Goal: Task Accomplishment & Management: Manage account settings

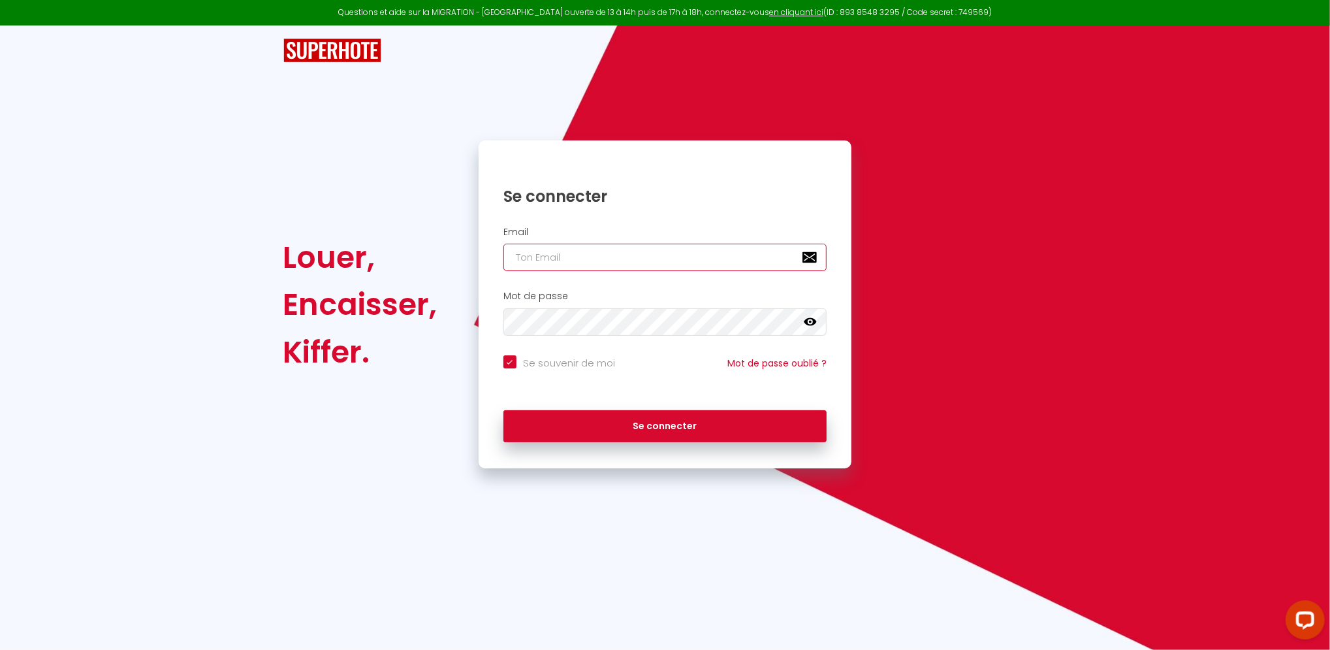
click at [590, 258] on input "email" at bounding box center [665, 257] width 324 height 27
type input "[EMAIL_ADDRESS][DOMAIN_NAME]"
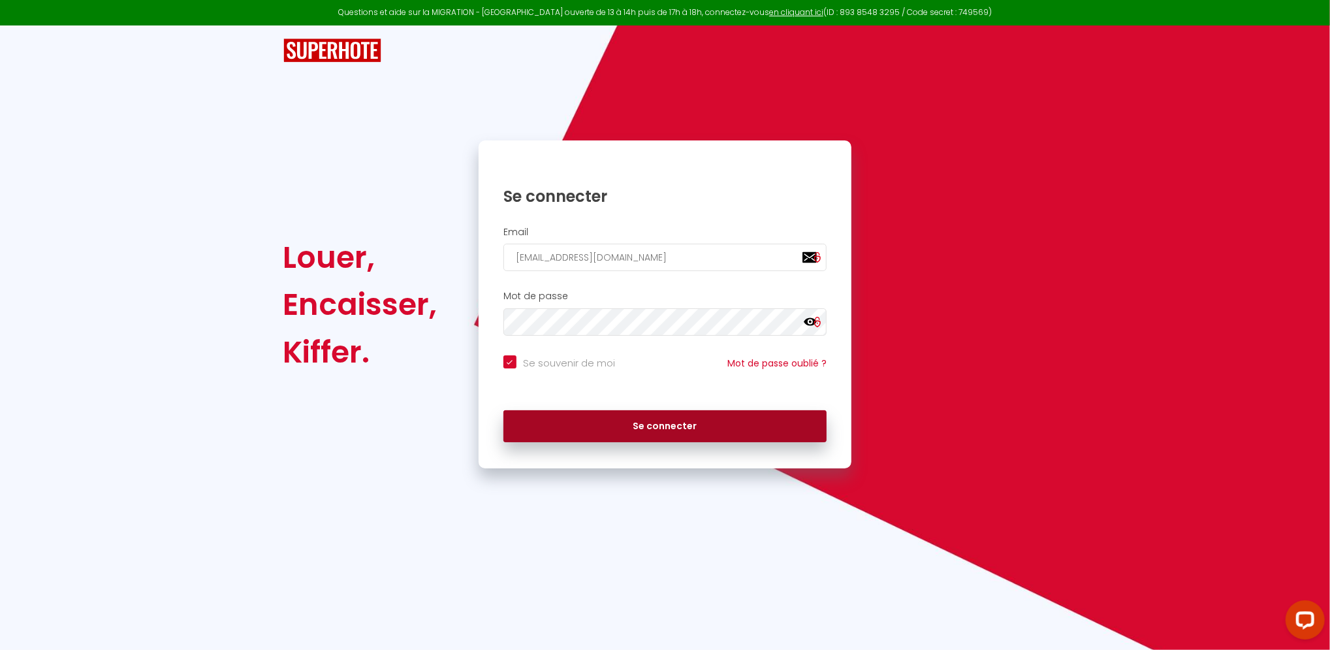
click at [634, 419] on button "Se connecter" at bounding box center [665, 426] width 324 height 33
checkbox input "true"
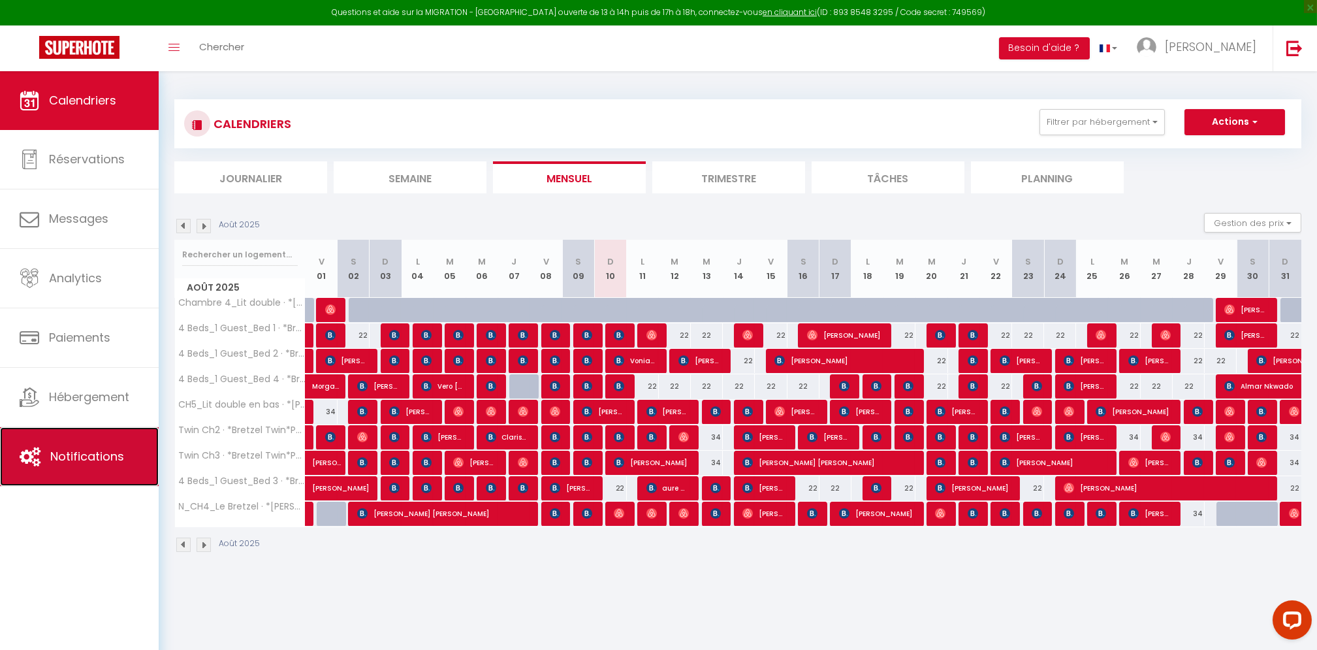
click at [97, 471] on link "Notifications" at bounding box center [79, 456] width 159 height 59
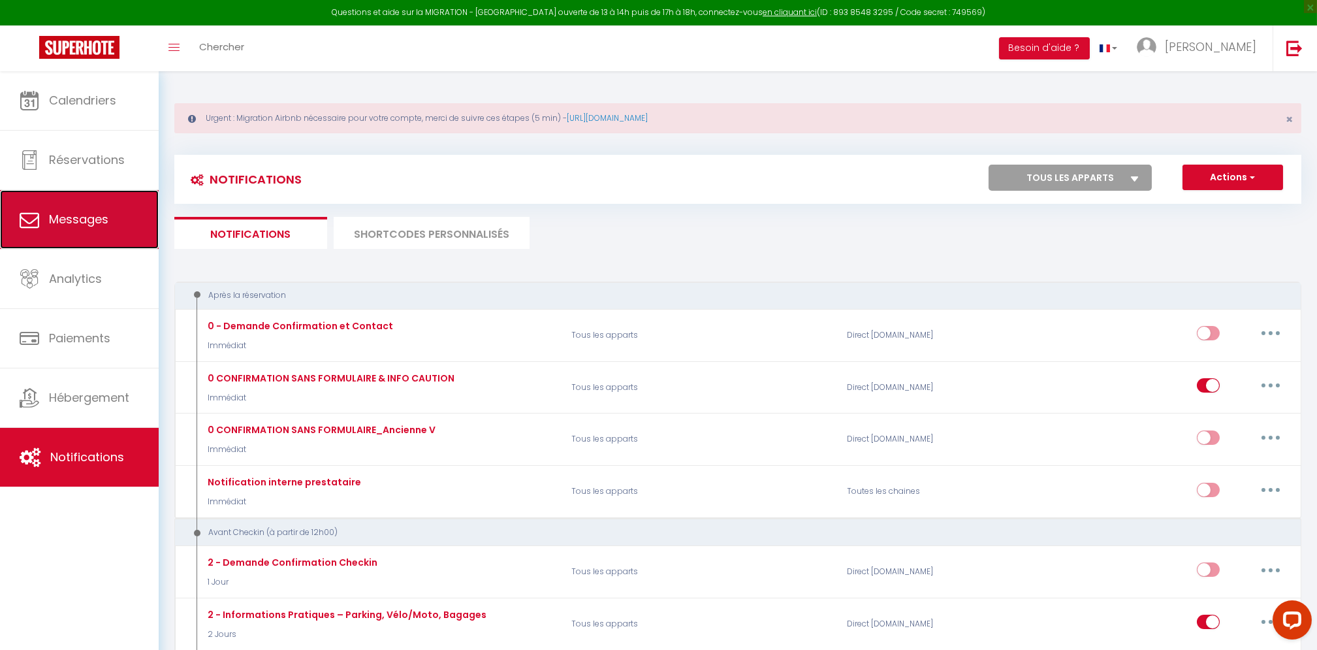
click at [80, 217] on span "Messages" at bounding box center [78, 219] width 59 height 16
select select "message"
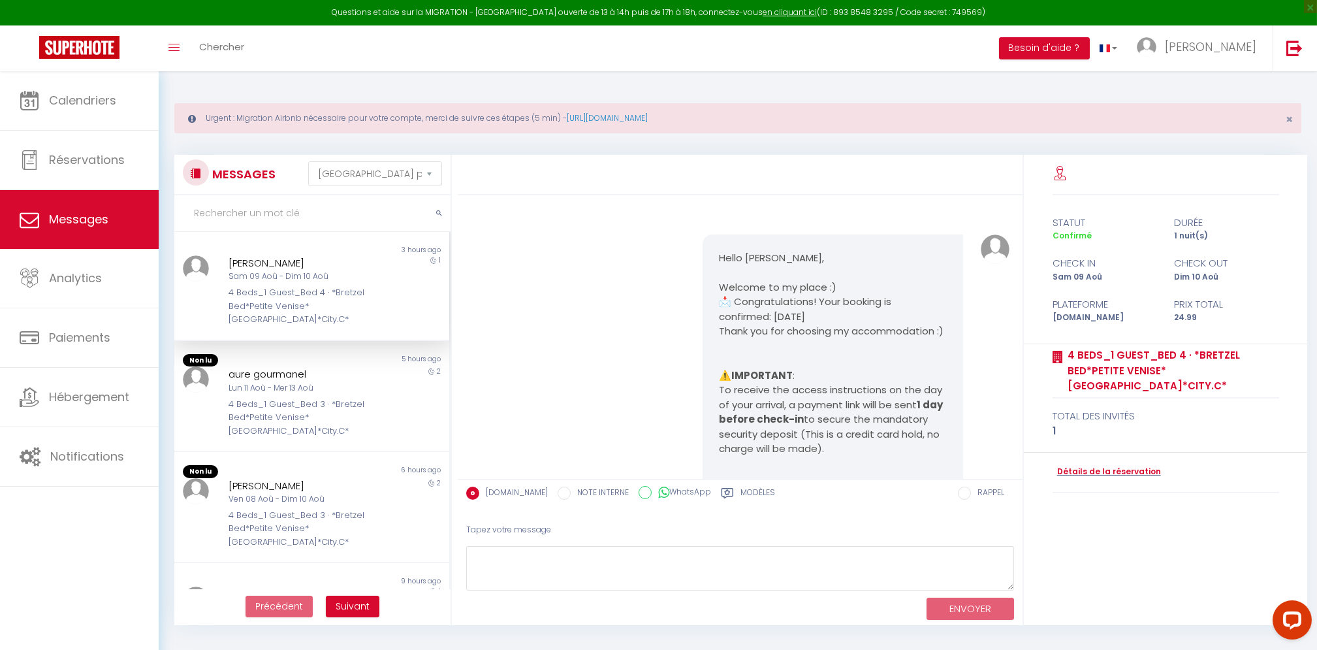
scroll to position [8943, 0]
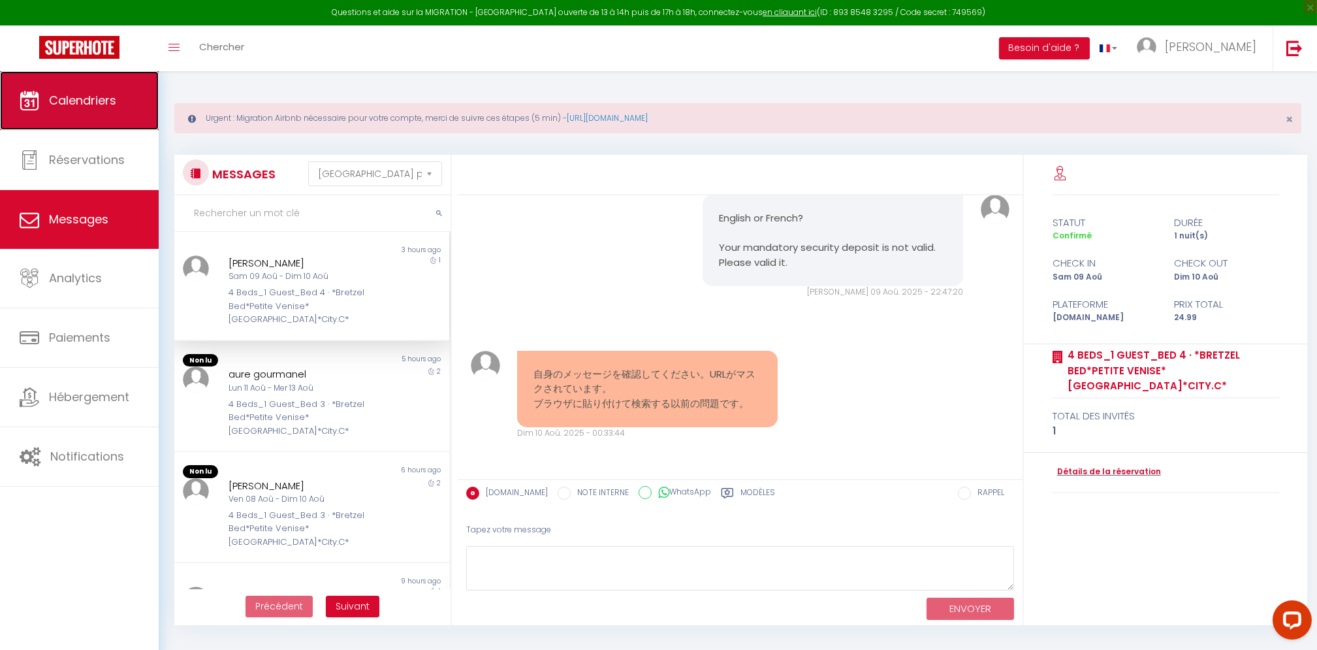
click at [88, 92] on span "Calendriers" at bounding box center [82, 100] width 67 height 16
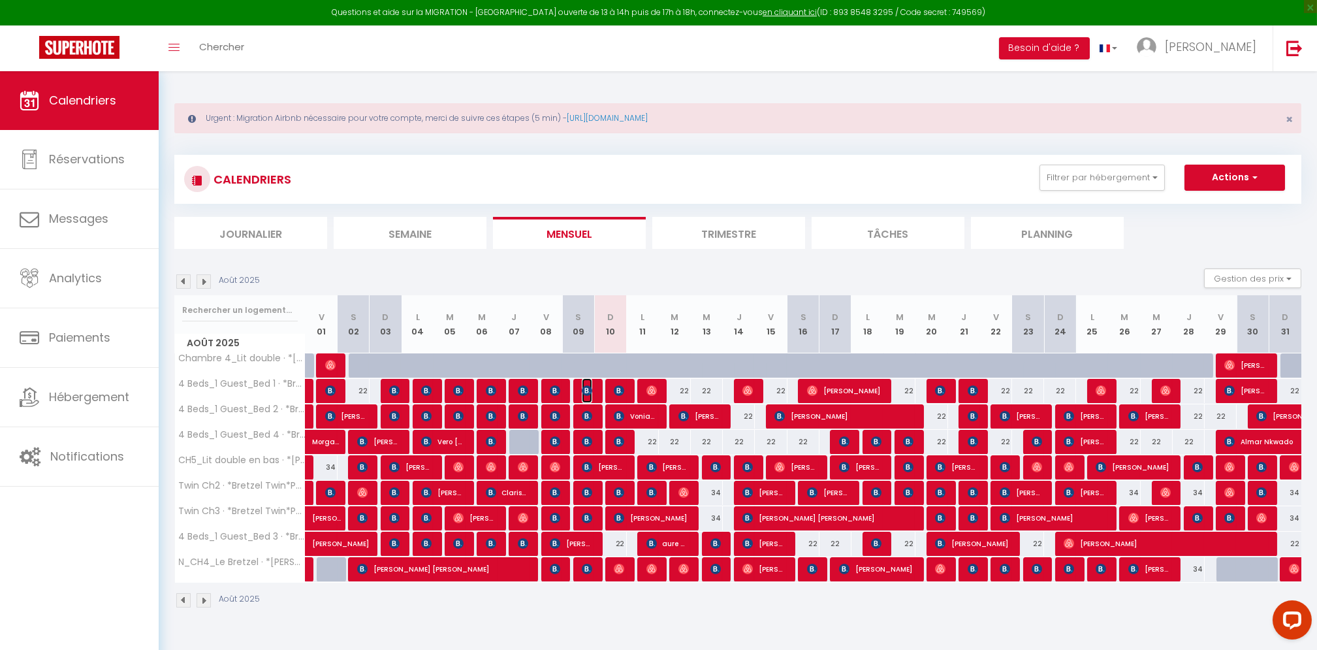
click at [586, 386] on img at bounding box center [587, 390] width 10 height 10
select select "OK"
select select "0"
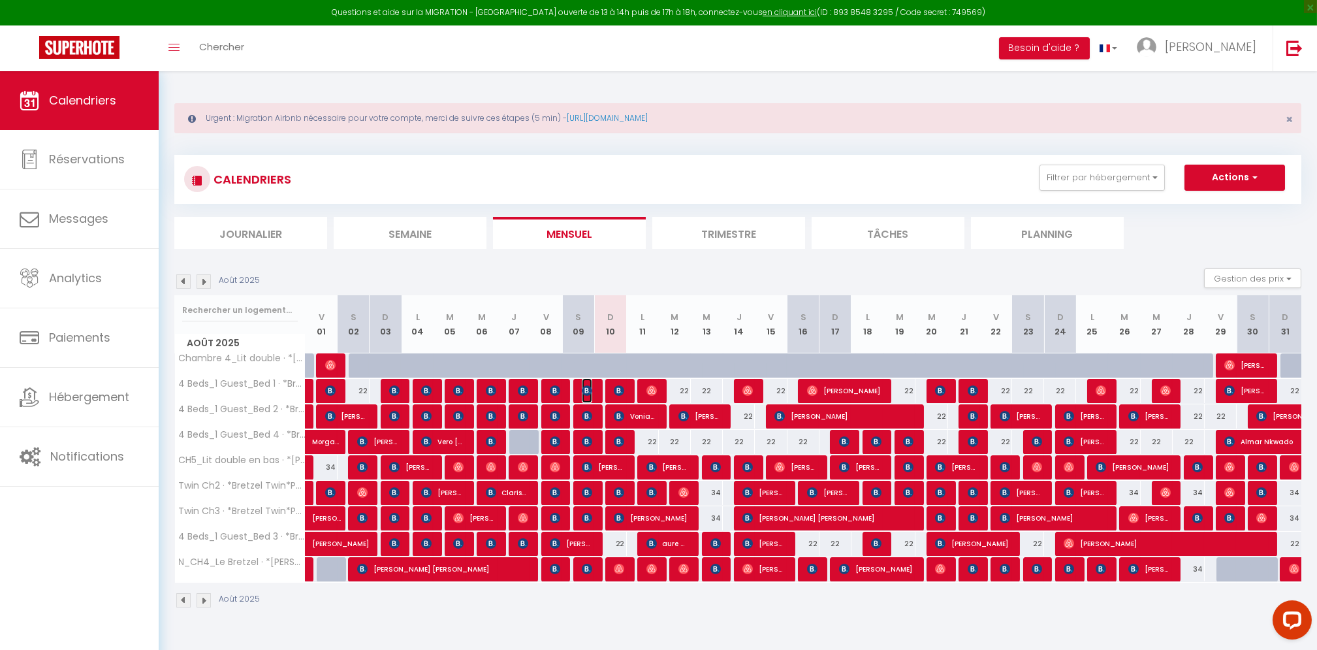
select select "1"
select select
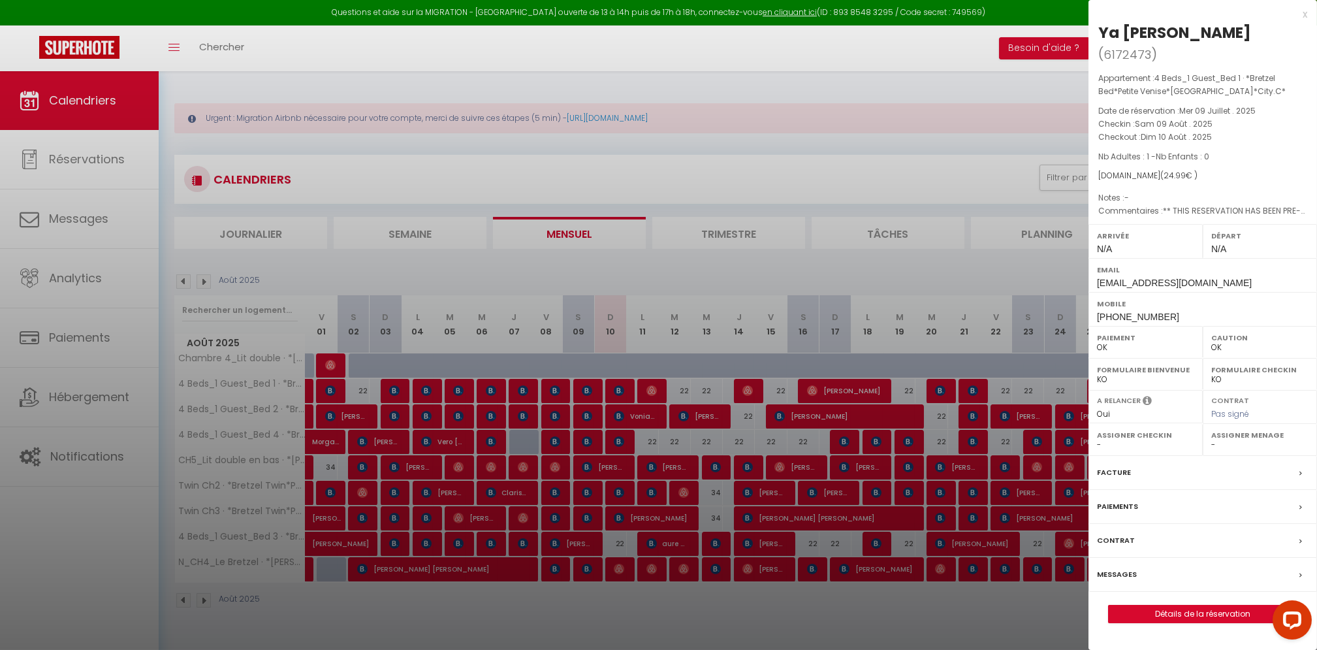
click at [623, 616] on div at bounding box center [658, 325] width 1317 height 650
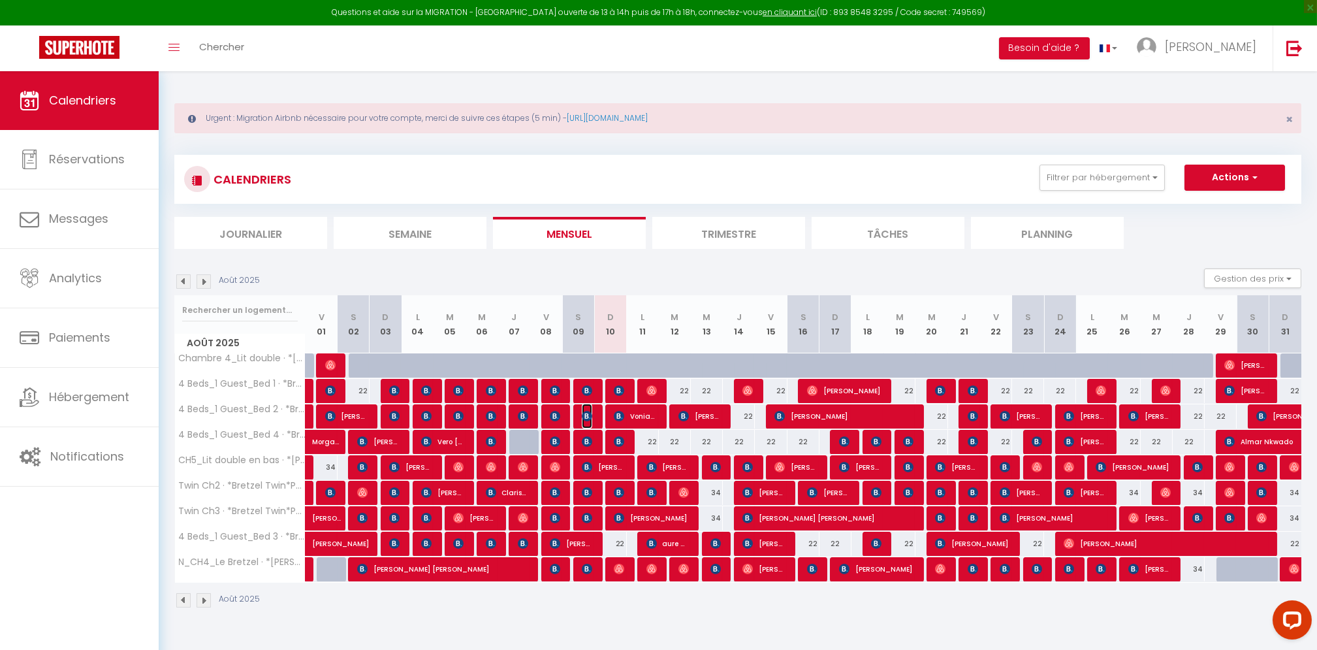
click at [584, 415] on img at bounding box center [587, 416] width 10 height 10
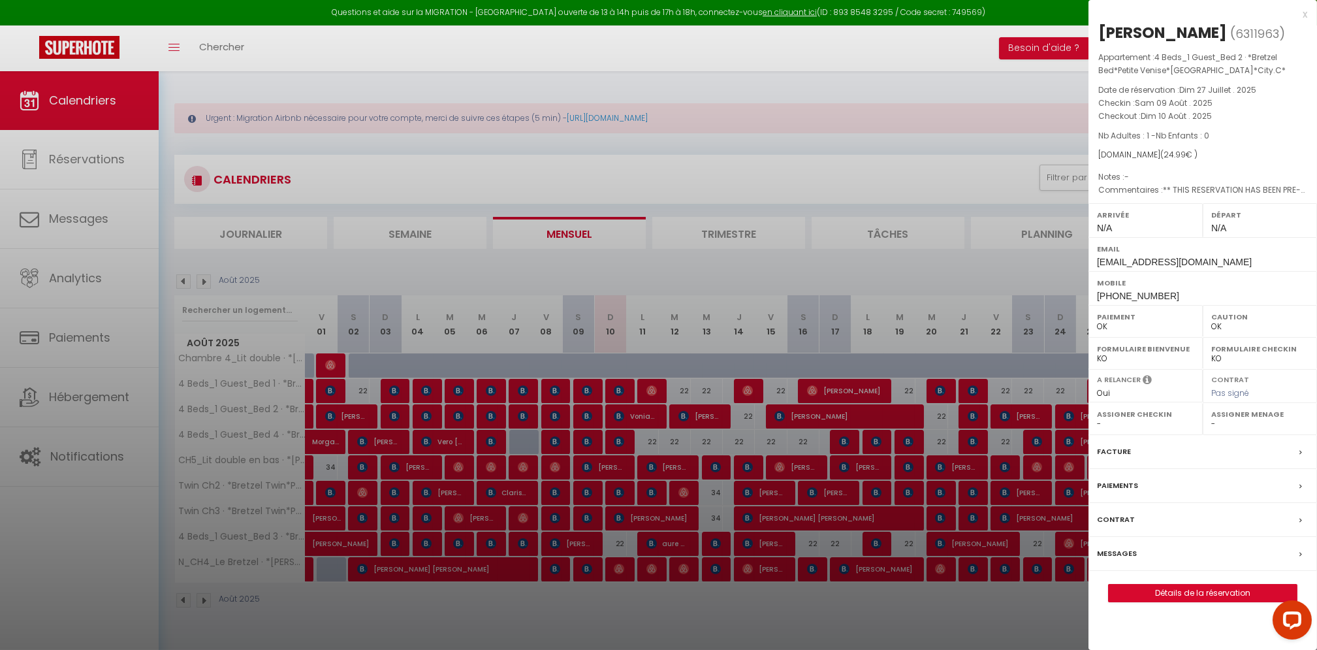
click at [721, 622] on div at bounding box center [658, 325] width 1317 height 650
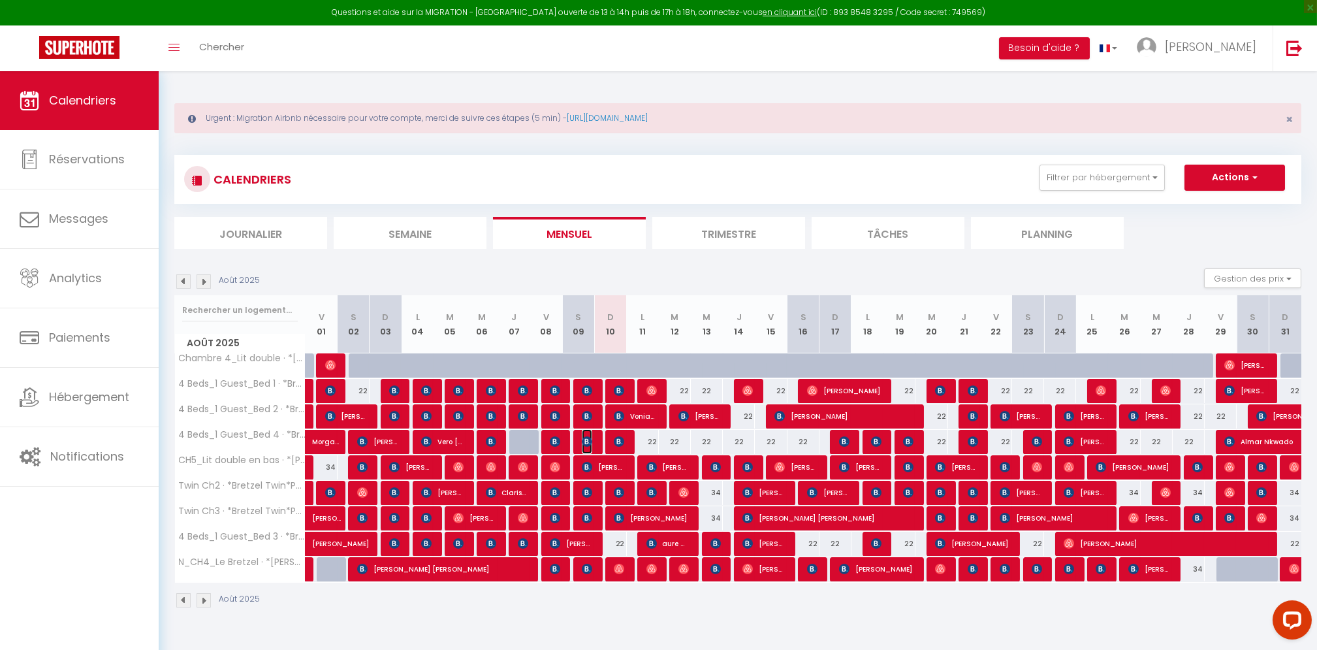
click at [586, 437] on img at bounding box center [587, 441] width 10 height 10
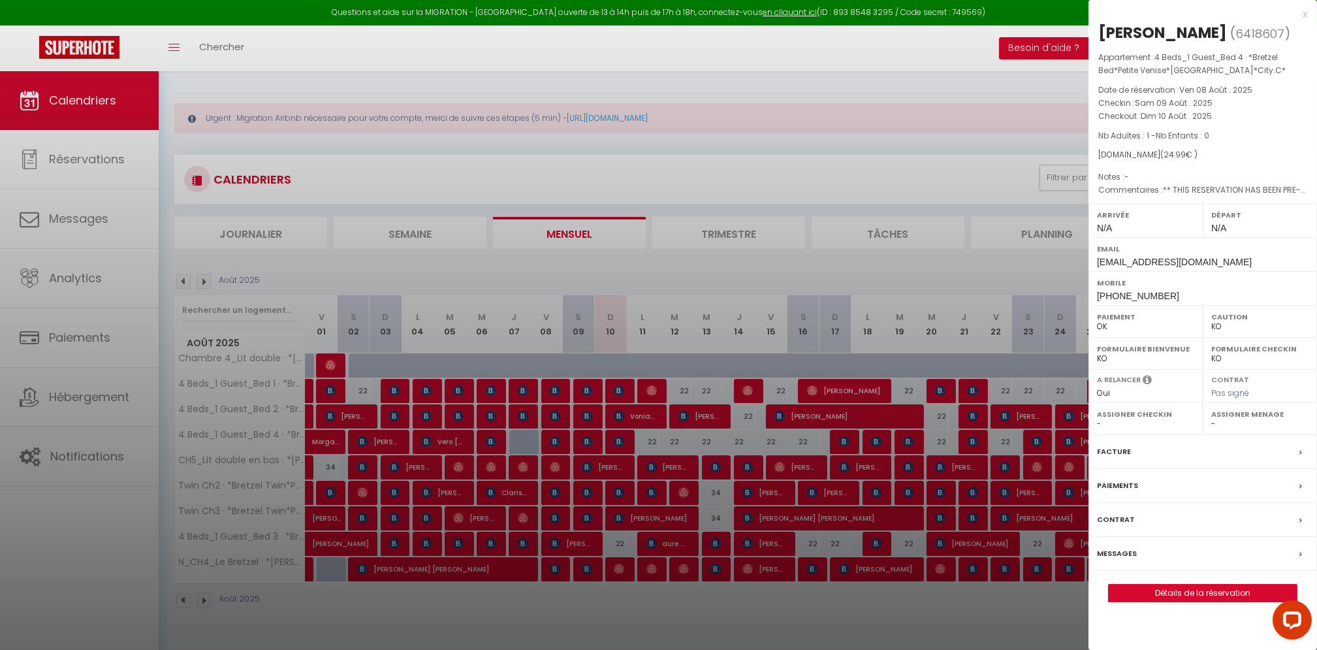
click at [686, 612] on div at bounding box center [658, 325] width 1317 height 650
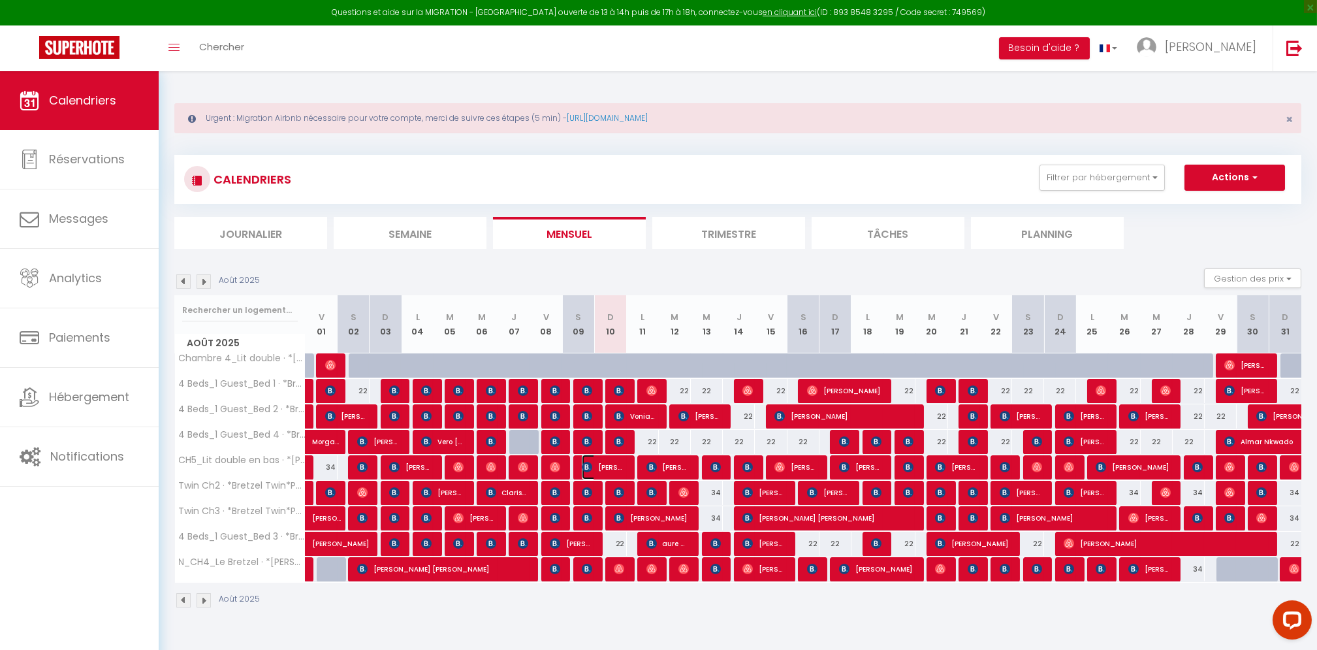
click at [587, 464] on img at bounding box center [587, 467] width 10 height 10
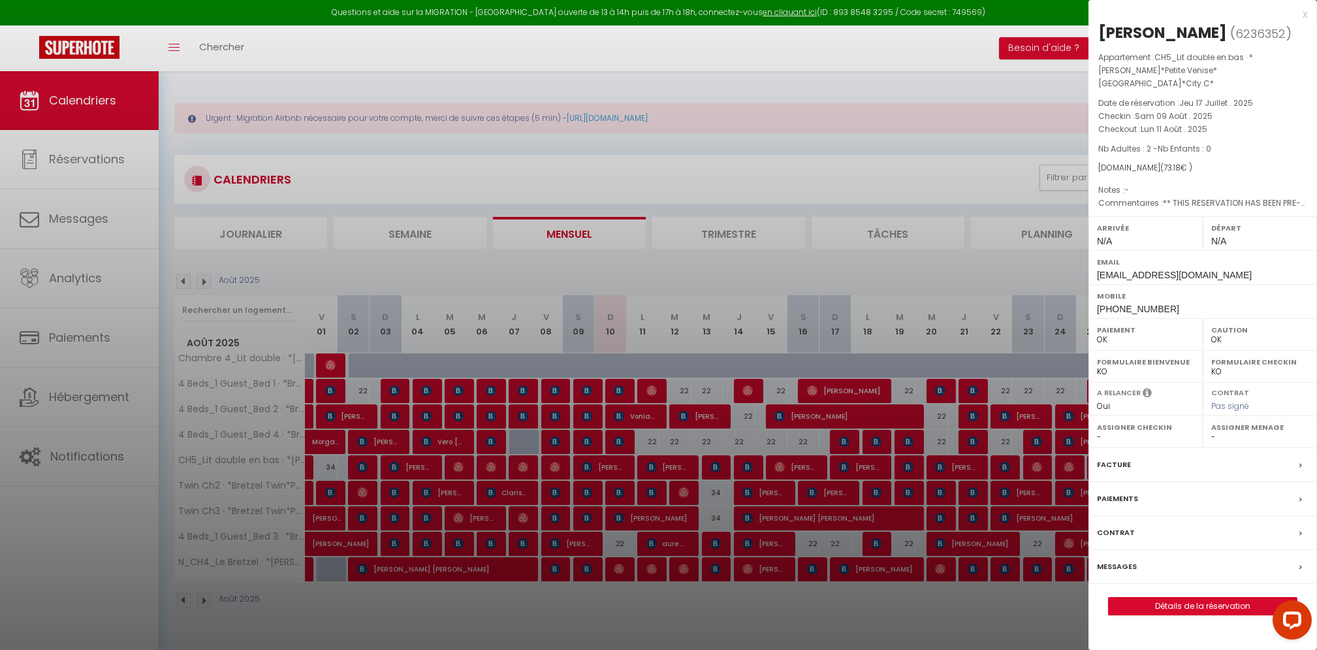
click at [622, 620] on div at bounding box center [658, 325] width 1317 height 650
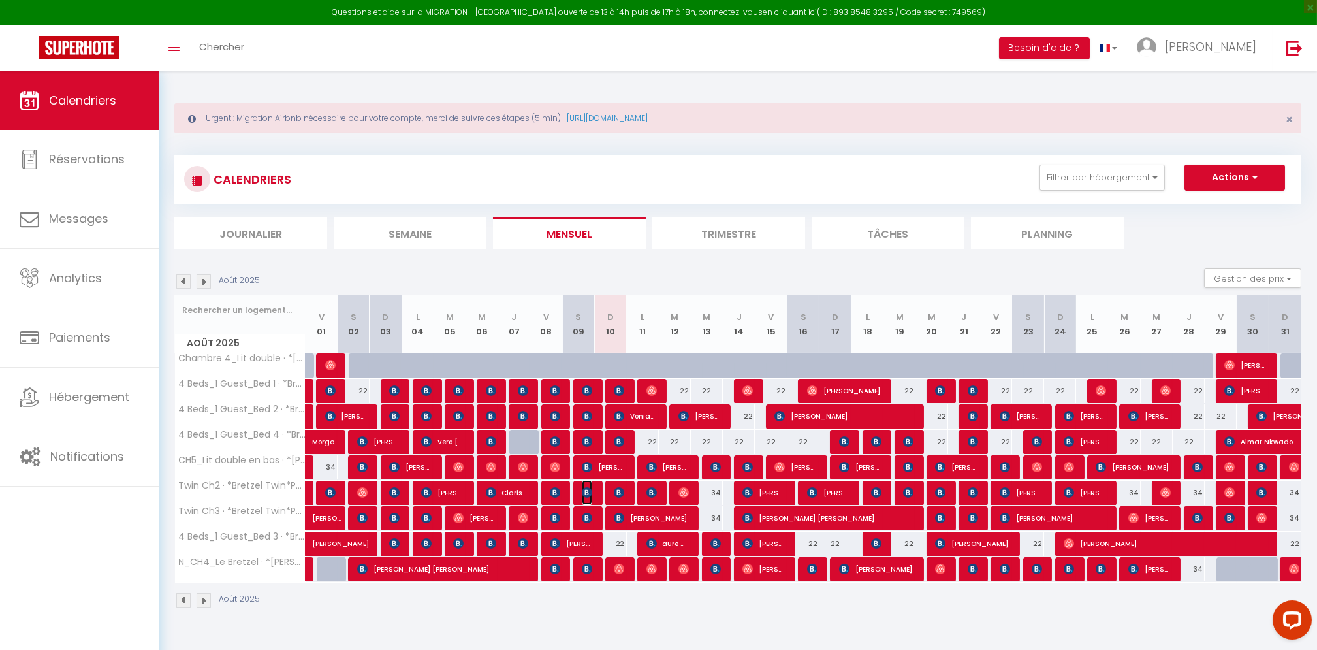
click at [584, 490] on img at bounding box center [587, 492] width 10 height 10
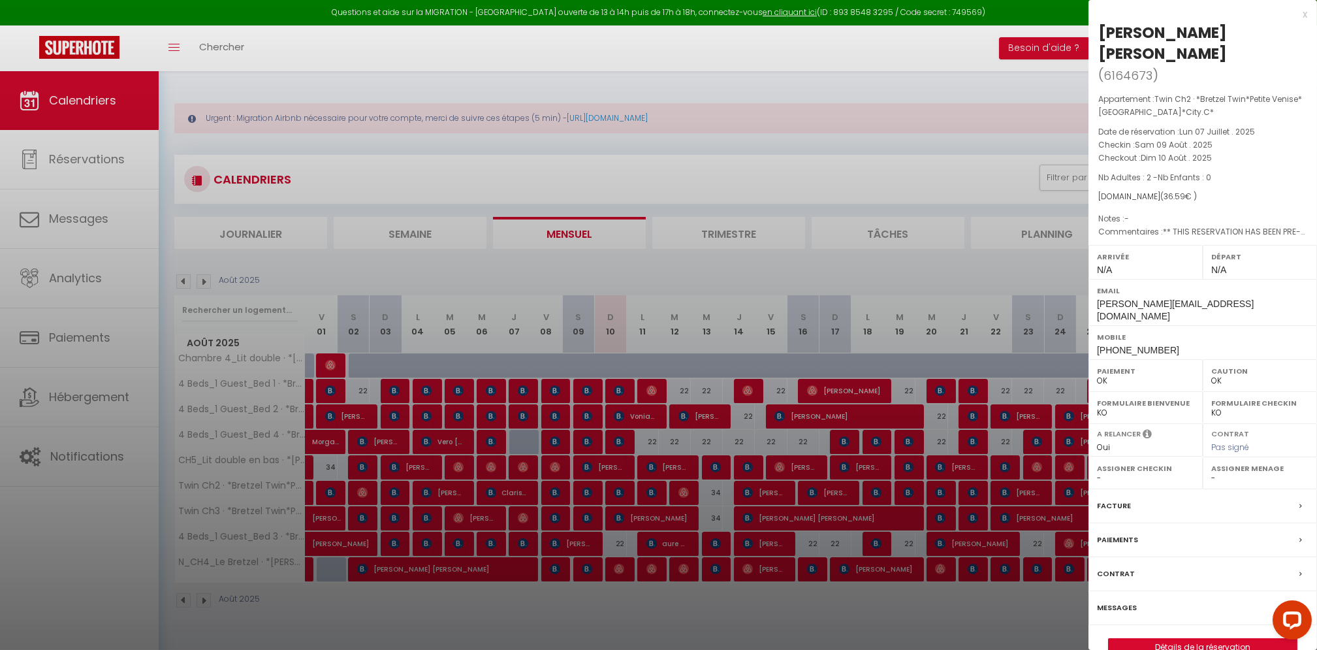
click at [608, 629] on div at bounding box center [658, 325] width 1317 height 650
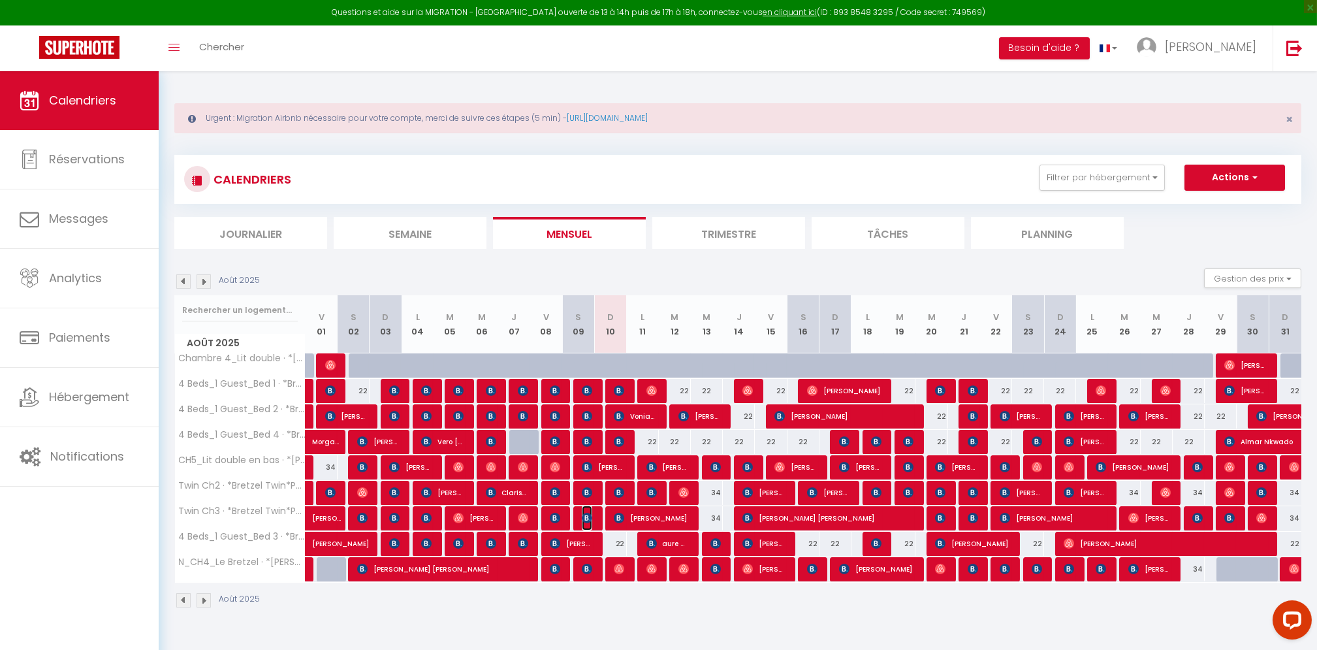
click at [586, 515] on img at bounding box center [587, 517] width 10 height 10
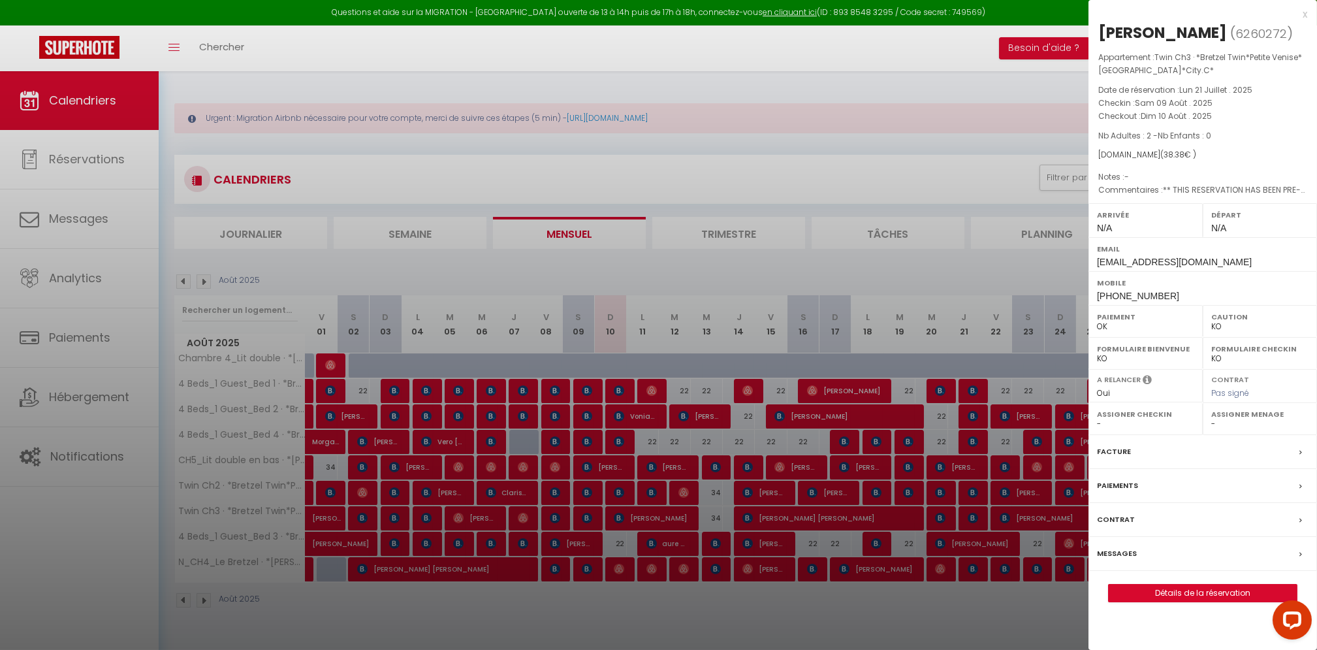
click at [610, 609] on div at bounding box center [658, 325] width 1317 height 650
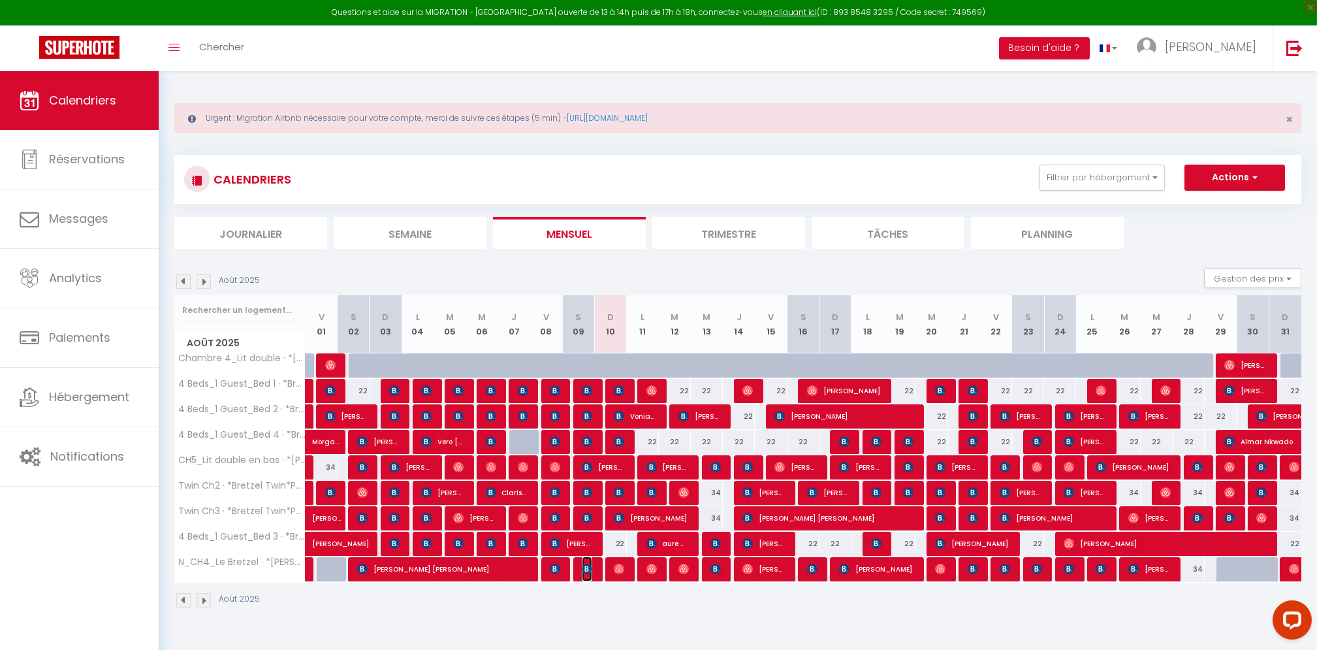
click at [591, 567] on img at bounding box center [587, 568] width 10 height 10
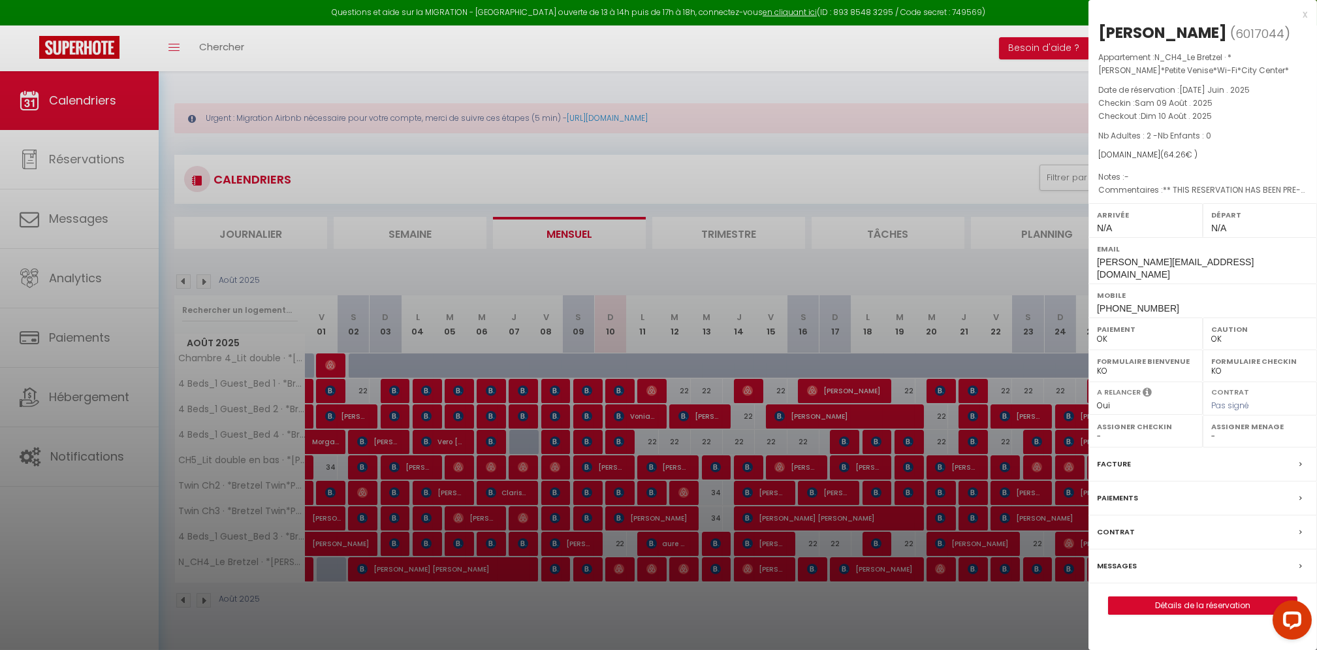
click at [615, 638] on div at bounding box center [658, 325] width 1317 height 650
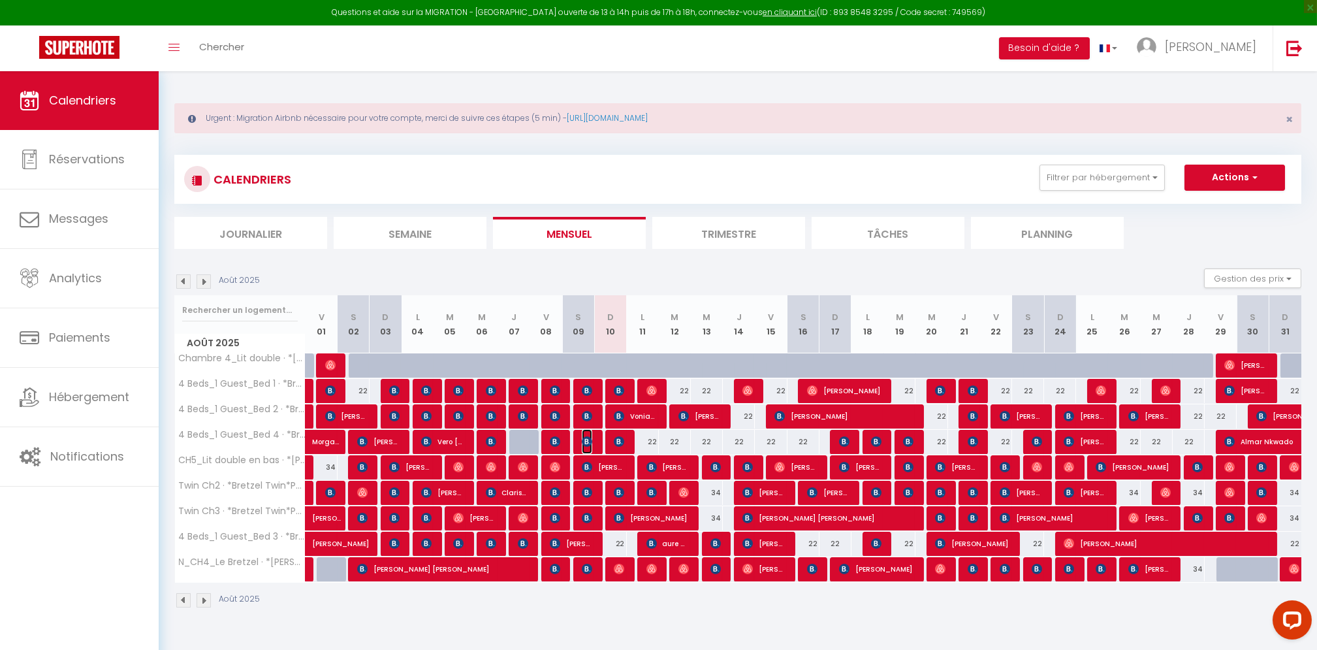
click at [585, 444] on img at bounding box center [587, 441] width 10 height 10
select select "KO"
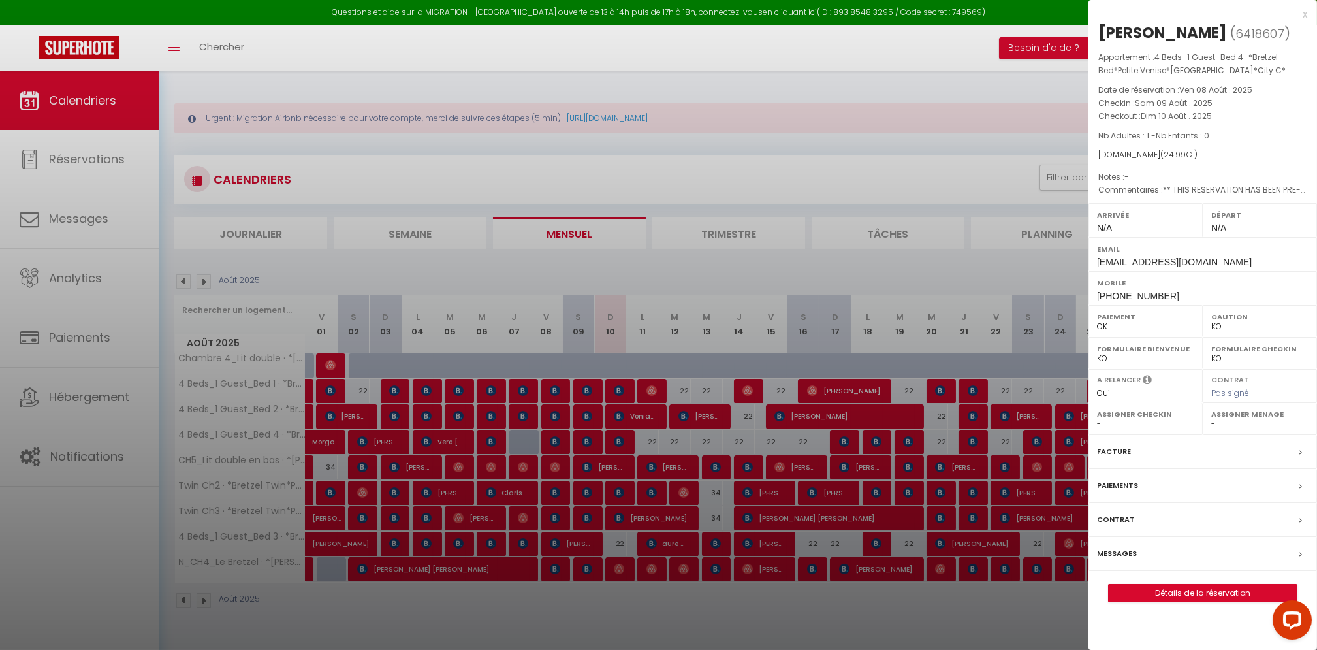
click at [1120, 546] on label "Messages" at bounding box center [1117, 553] width 40 height 14
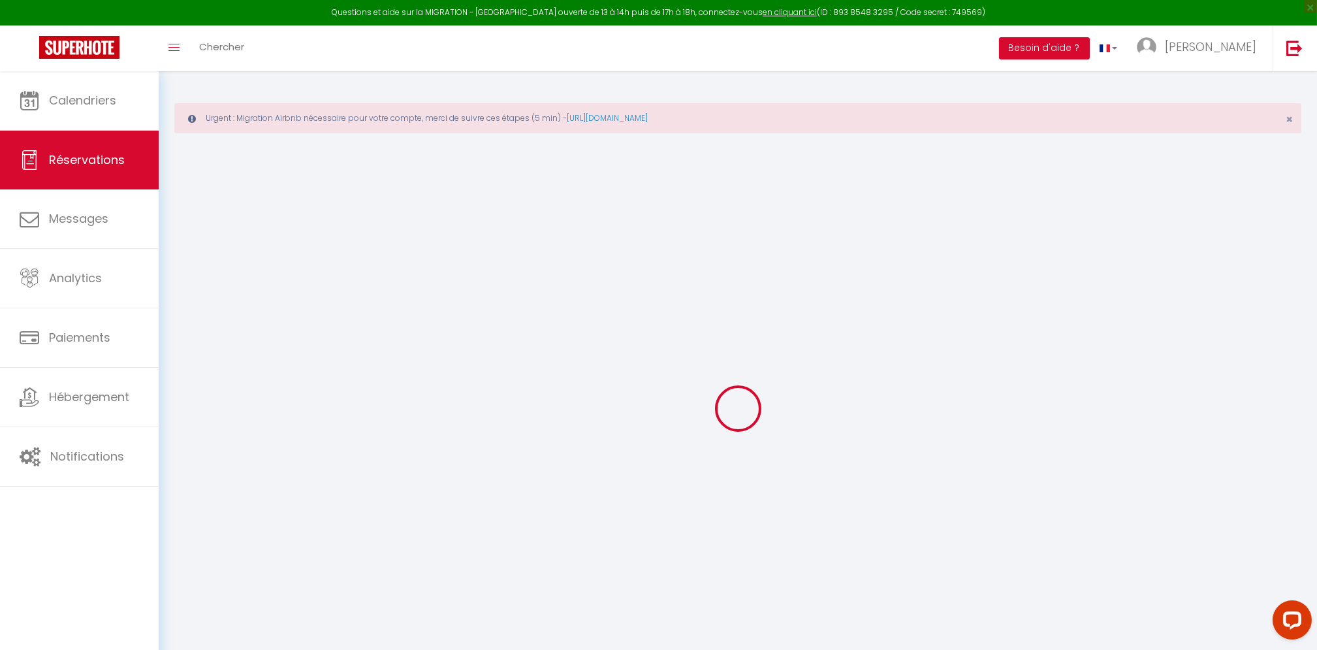
select select
checkbox input "false"
type textarea "** THIS RESERVATION HAS BEEN PRE-PAID ** BOOKING NOTE : Payment charge is EUR 0…"
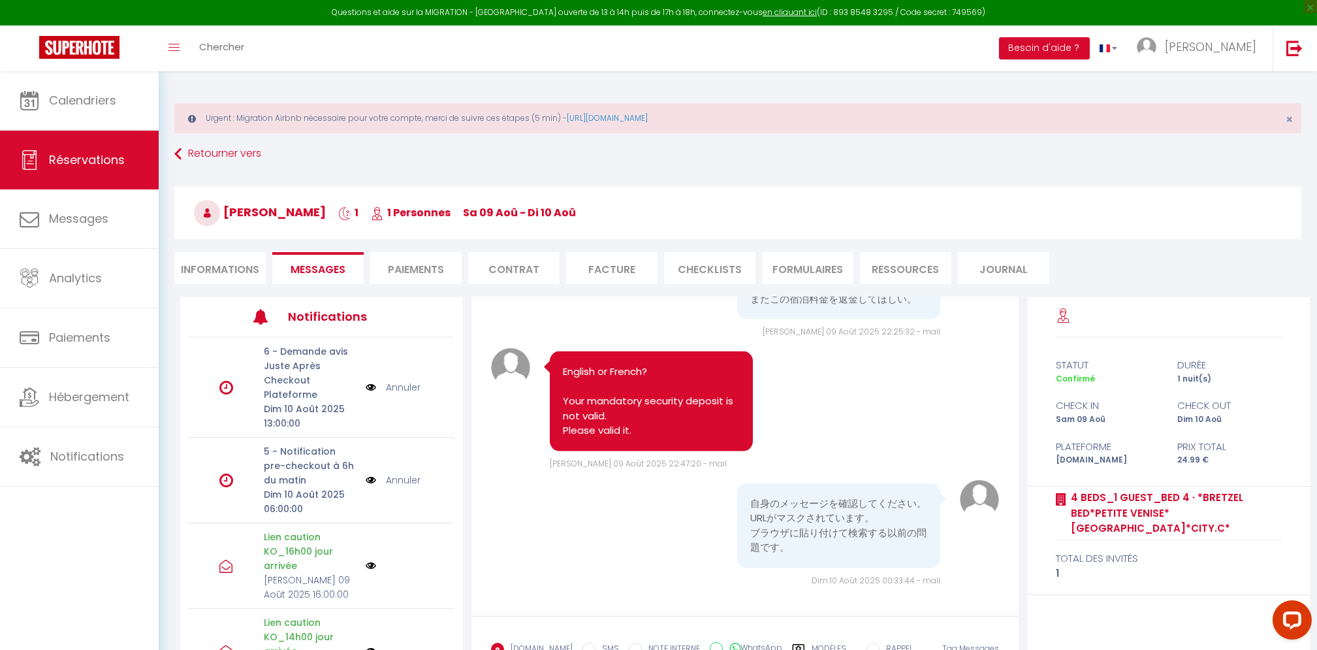
scroll to position [9645, 0]
click at [99, 113] on link "Calendriers" at bounding box center [79, 100] width 159 height 59
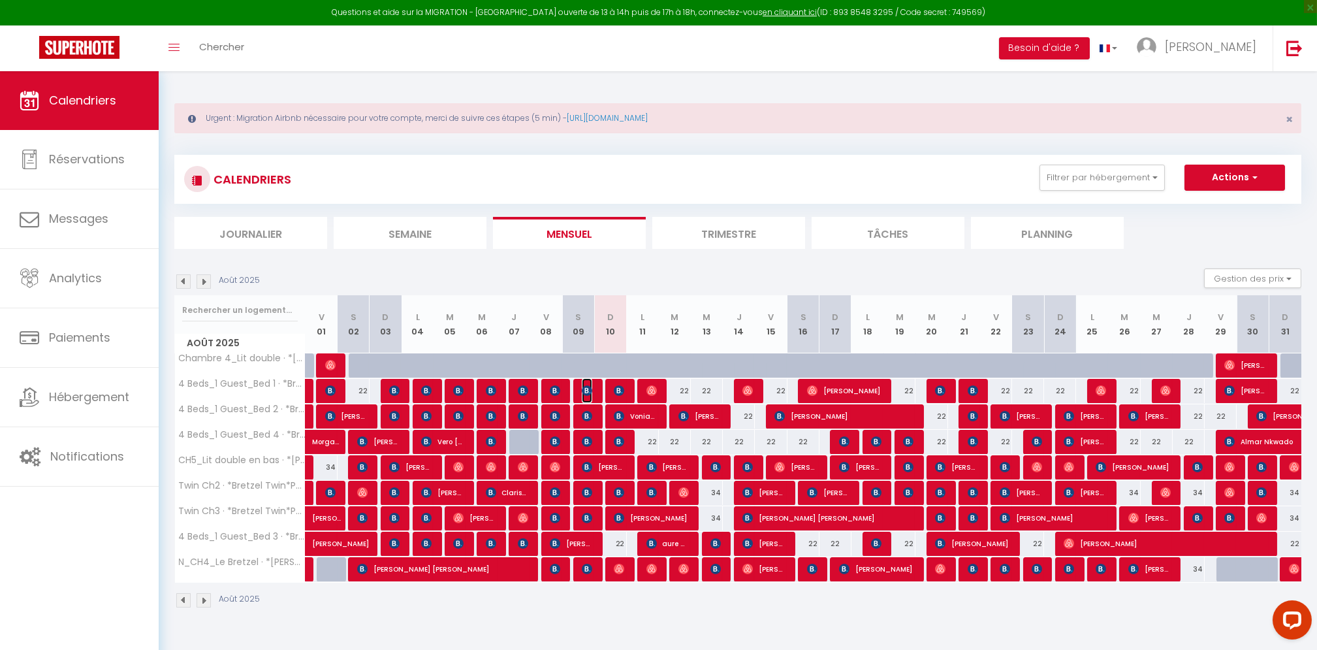
click at [582, 388] on img at bounding box center [587, 390] width 10 height 10
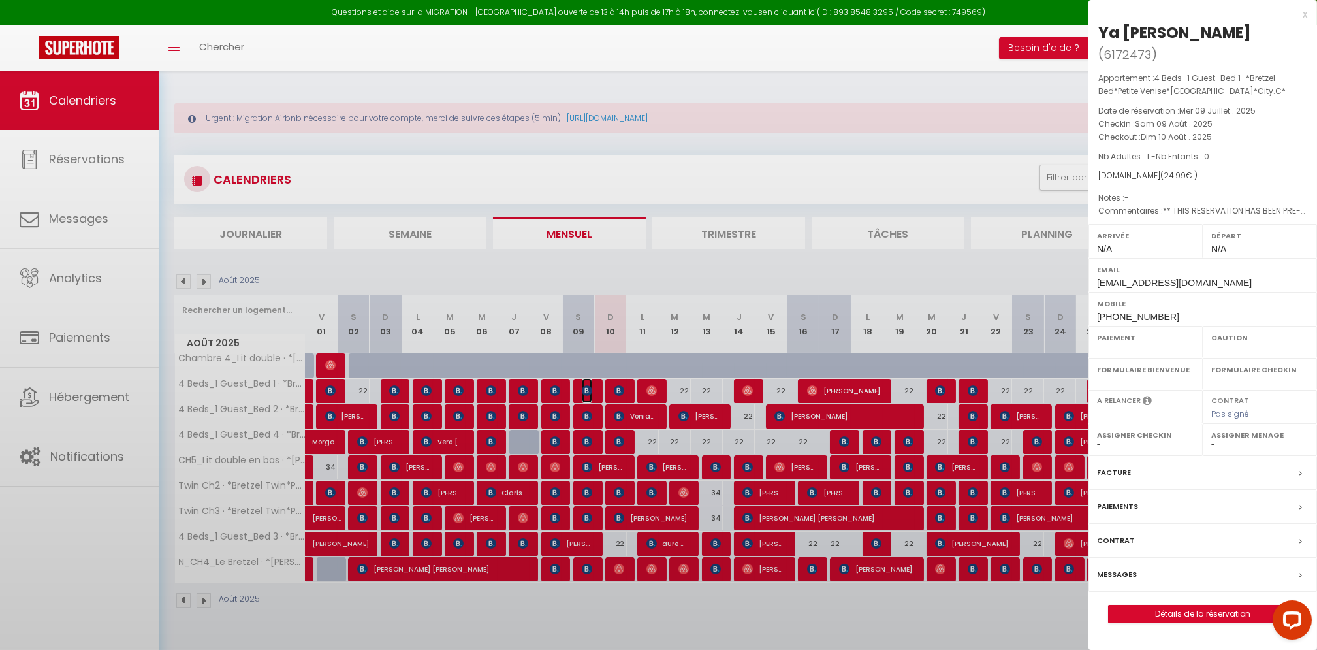
select select "OK"
select select "0"
select select "1"
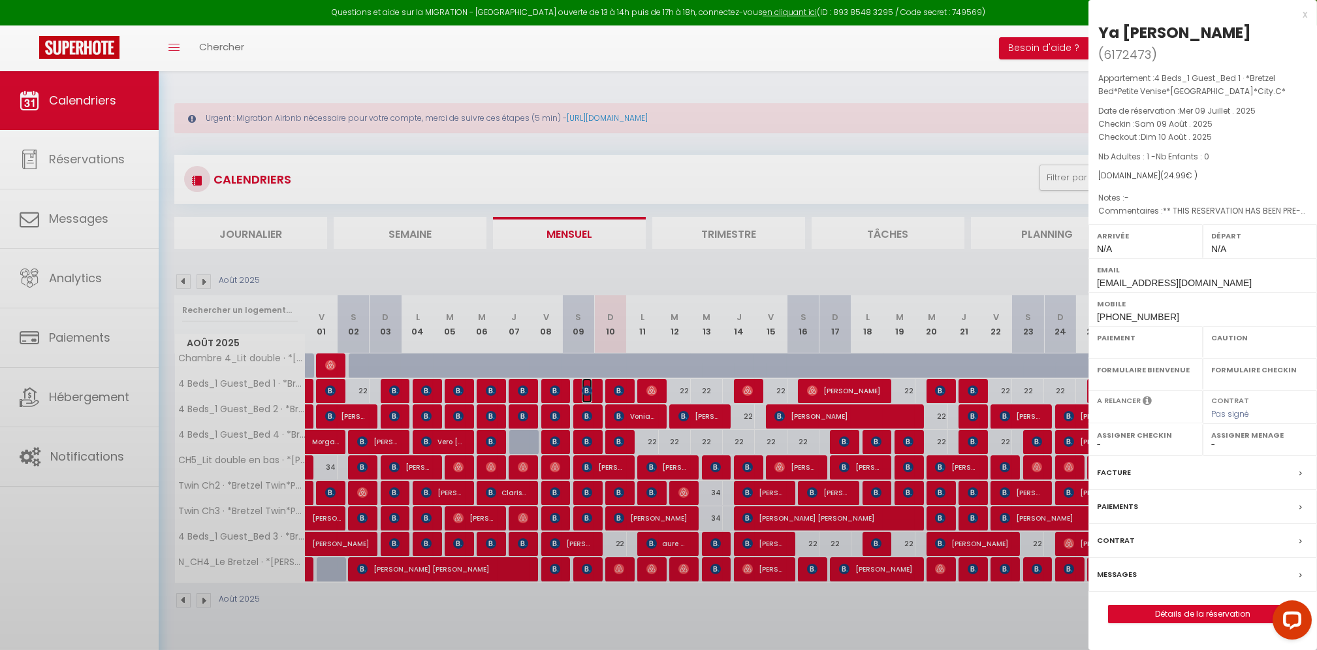
select select
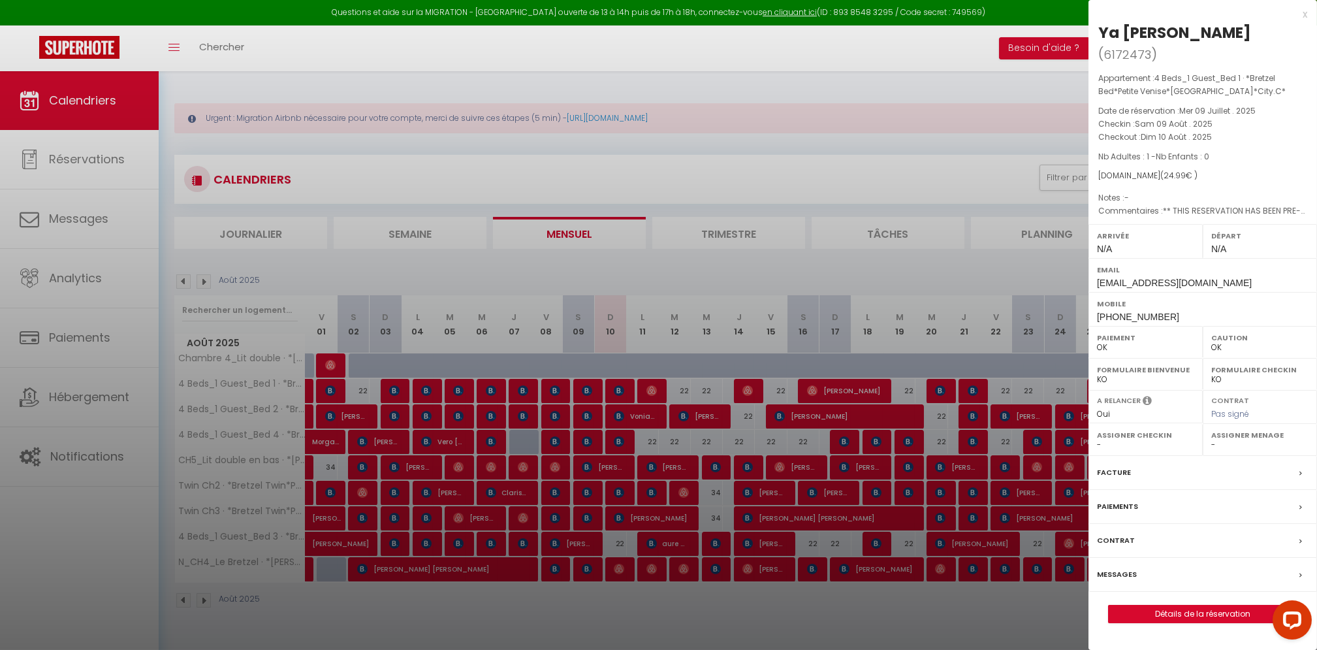
click at [623, 611] on div at bounding box center [658, 325] width 1317 height 650
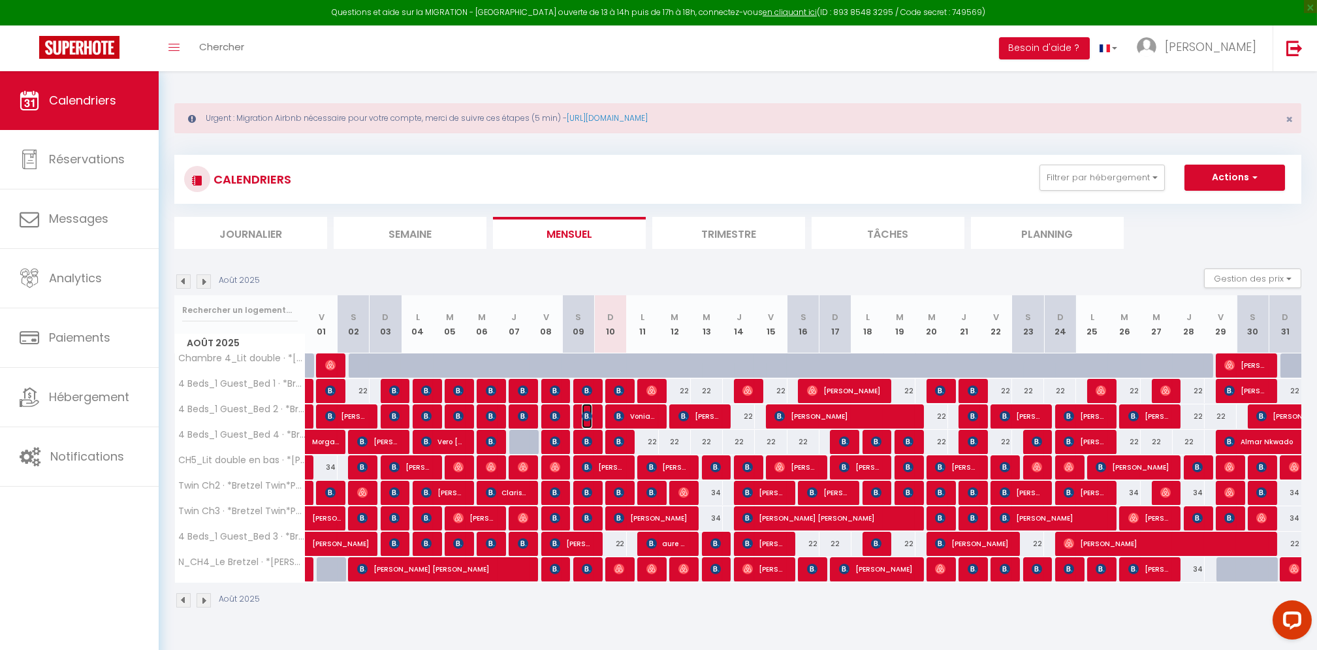
click at [588, 416] on img at bounding box center [587, 416] width 10 height 10
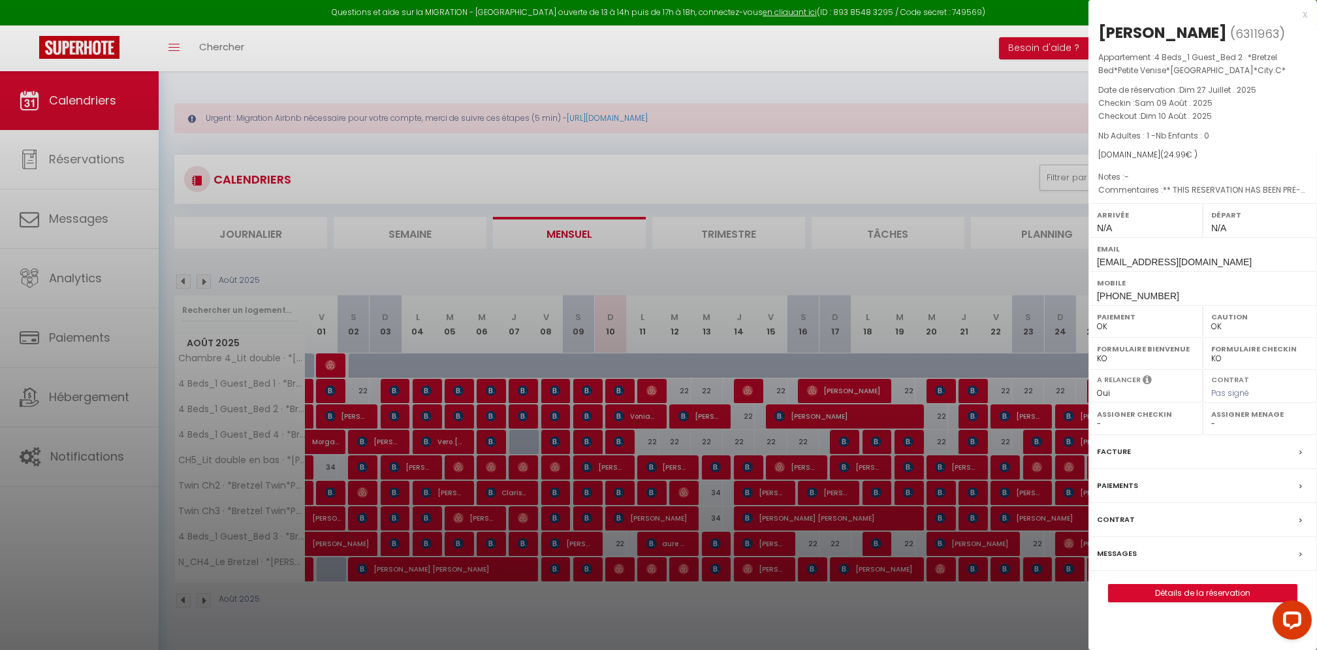
click at [590, 624] on div at bounding box center [658, 325] width 1317 height 650
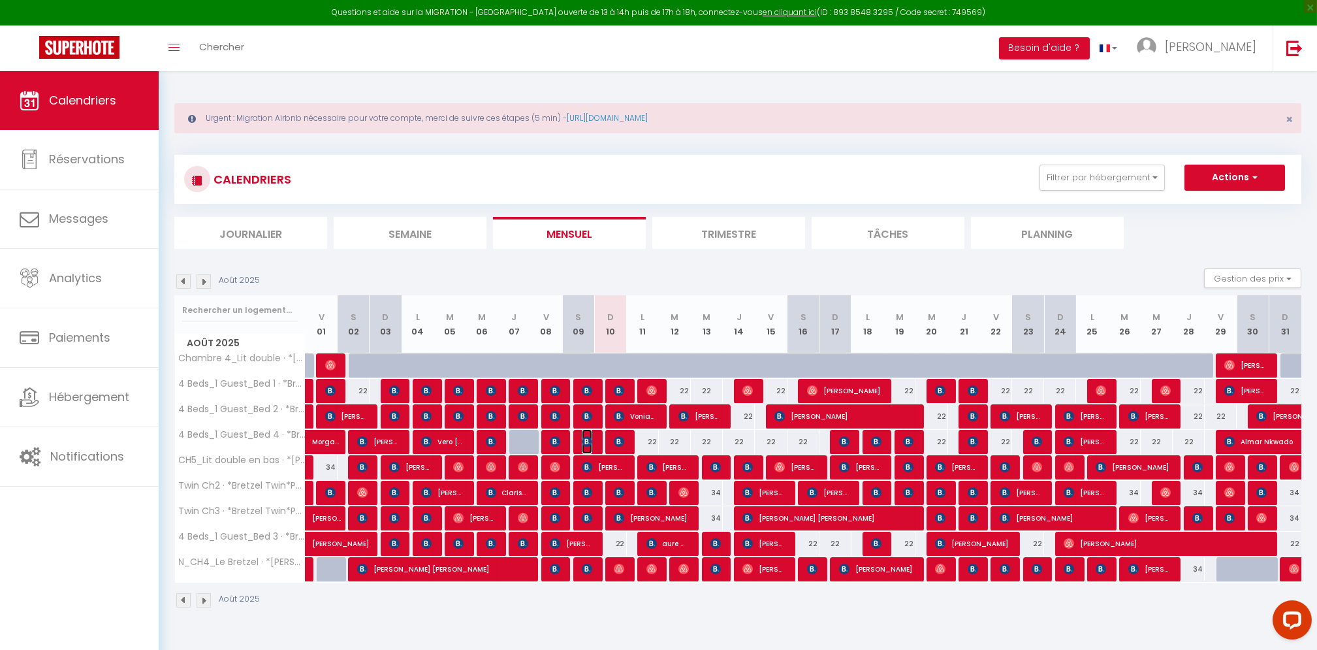
click at [587, 438] on img at bounding box center [587, 441] width 10 height 10
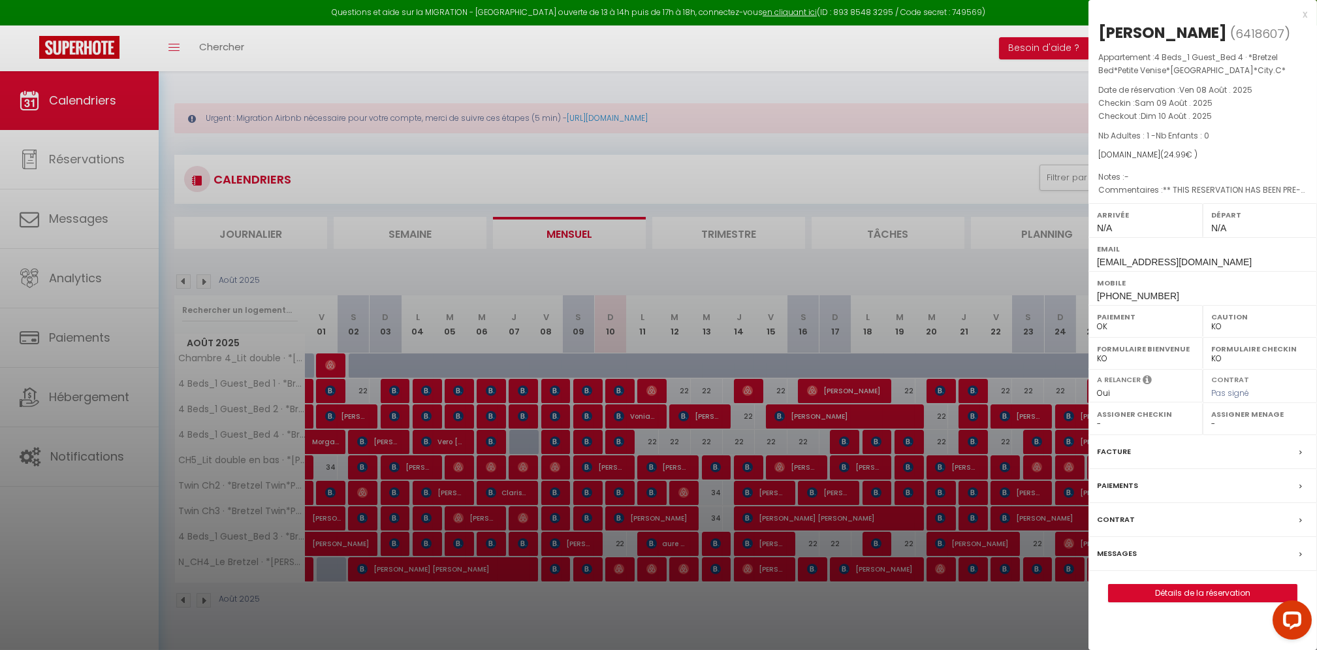
click at [605, 254] on div at bounding box center [658, 325] width 1317 height 650
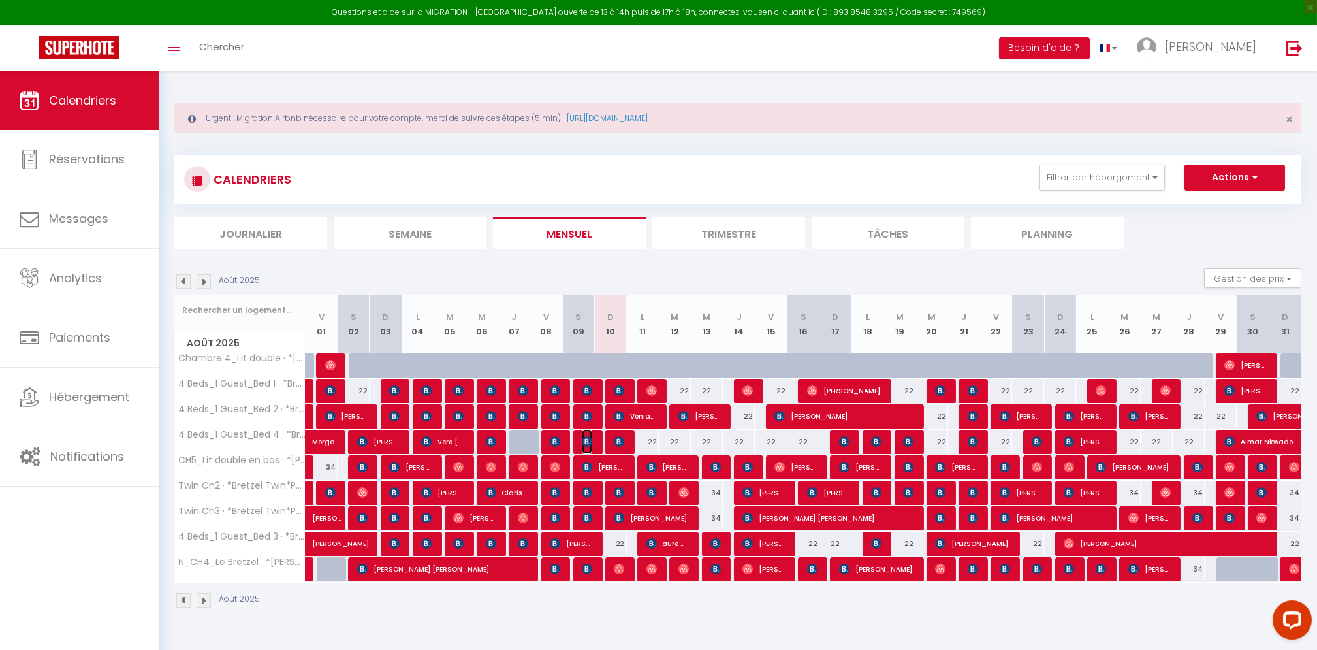
click at [586, 442] on img at bounding box center [587, 441] width 10 height 10
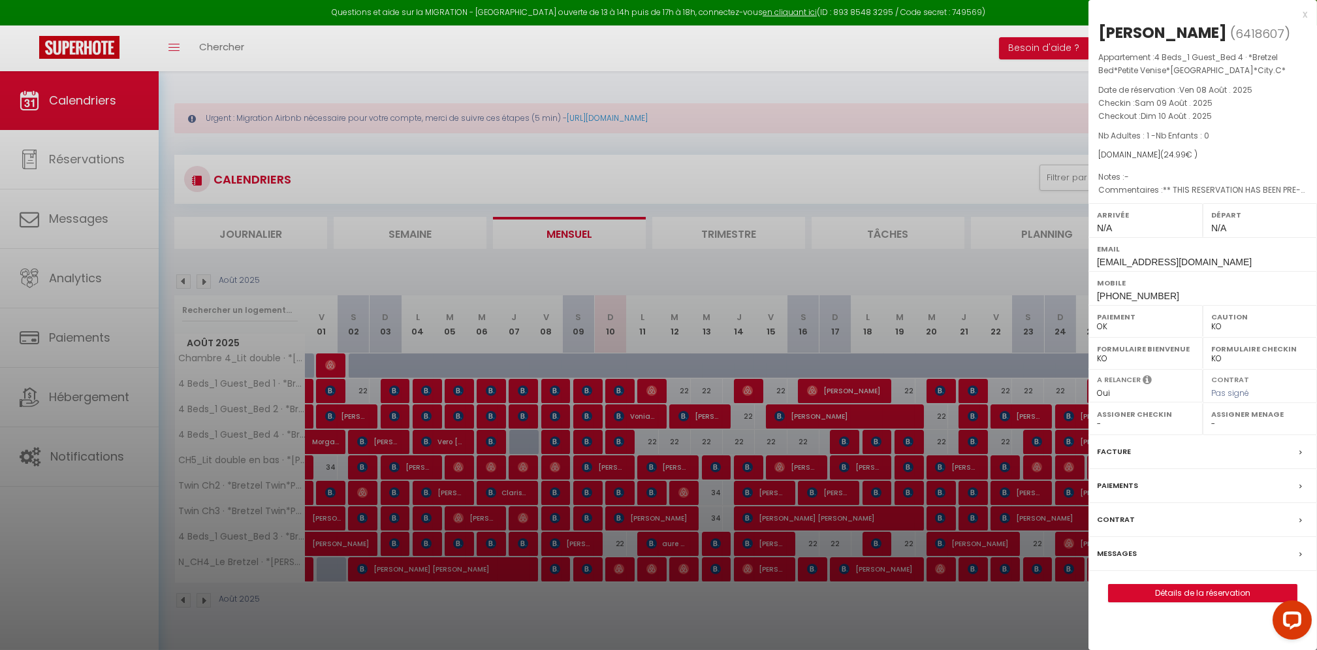
click at [568, 616] on div at bounding box center [658, 325] width 1317 height 650
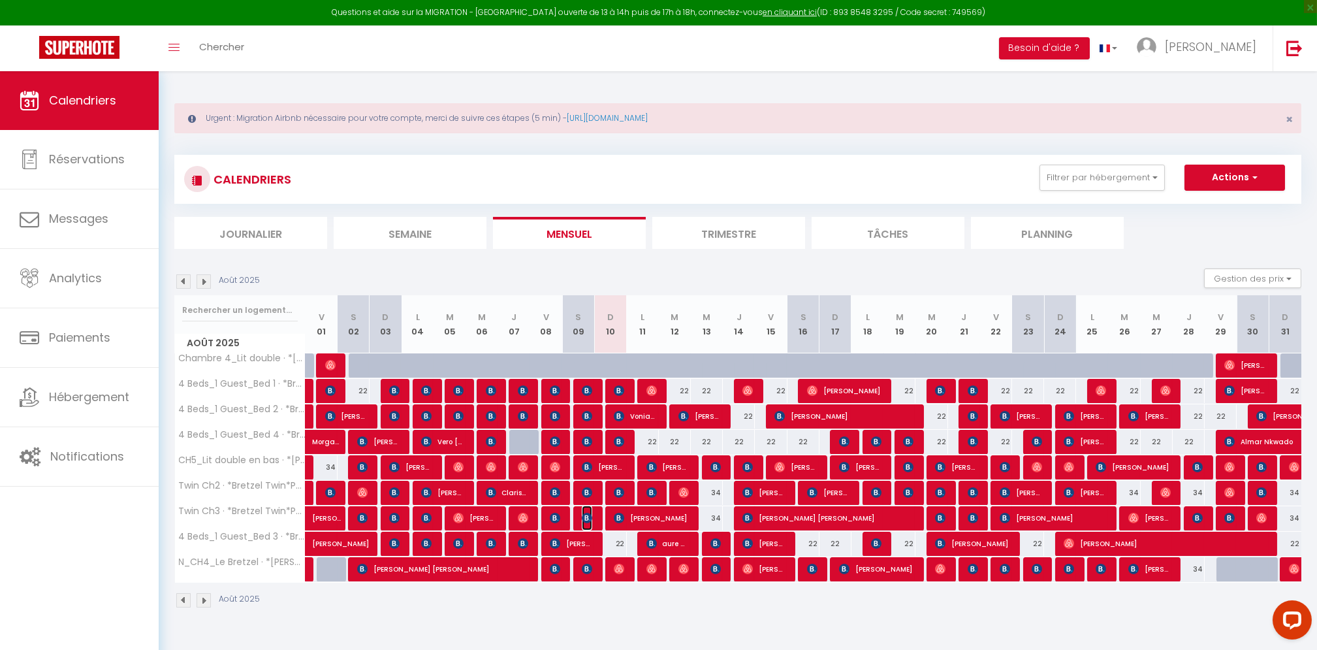
click at [586, 512] on img at bounding box center [587, 517] width 10 height 10
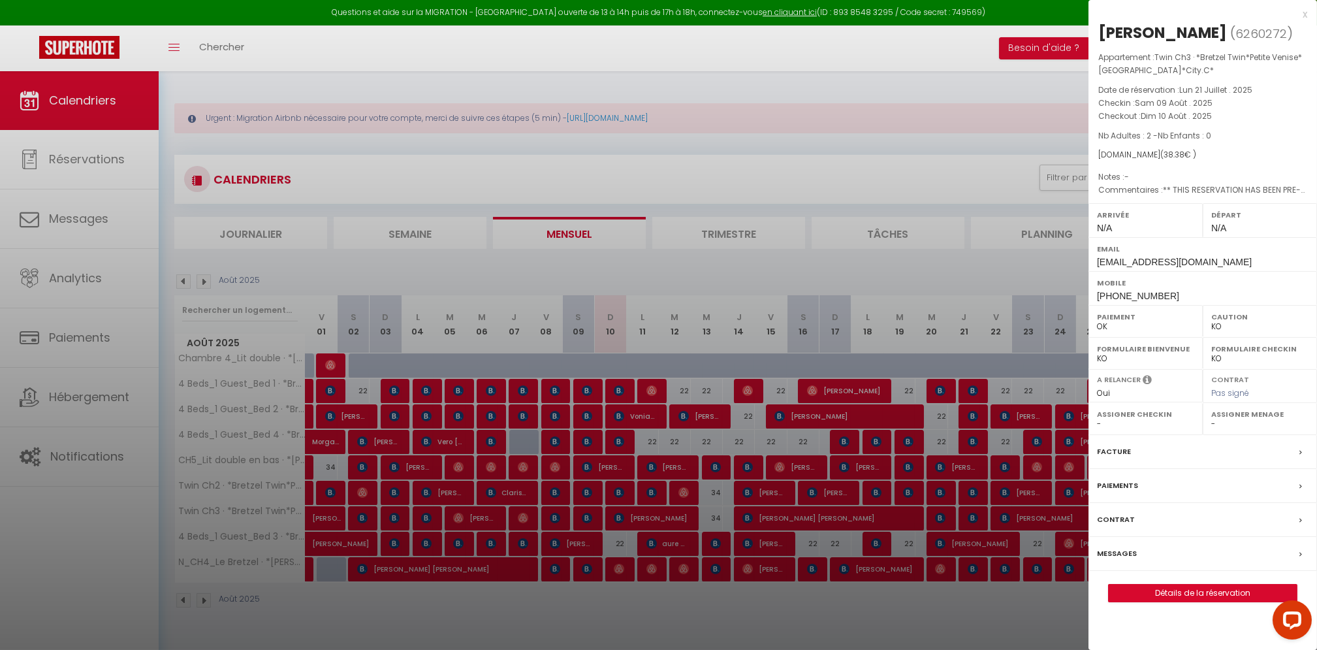
drag, startPoint x: 591, startPoint y: 599, endPoint x: 599, endPoint y: 503, distance: 96.9
click at [590, 603] on div at bounding box center [658, 325] width 1317 height 650
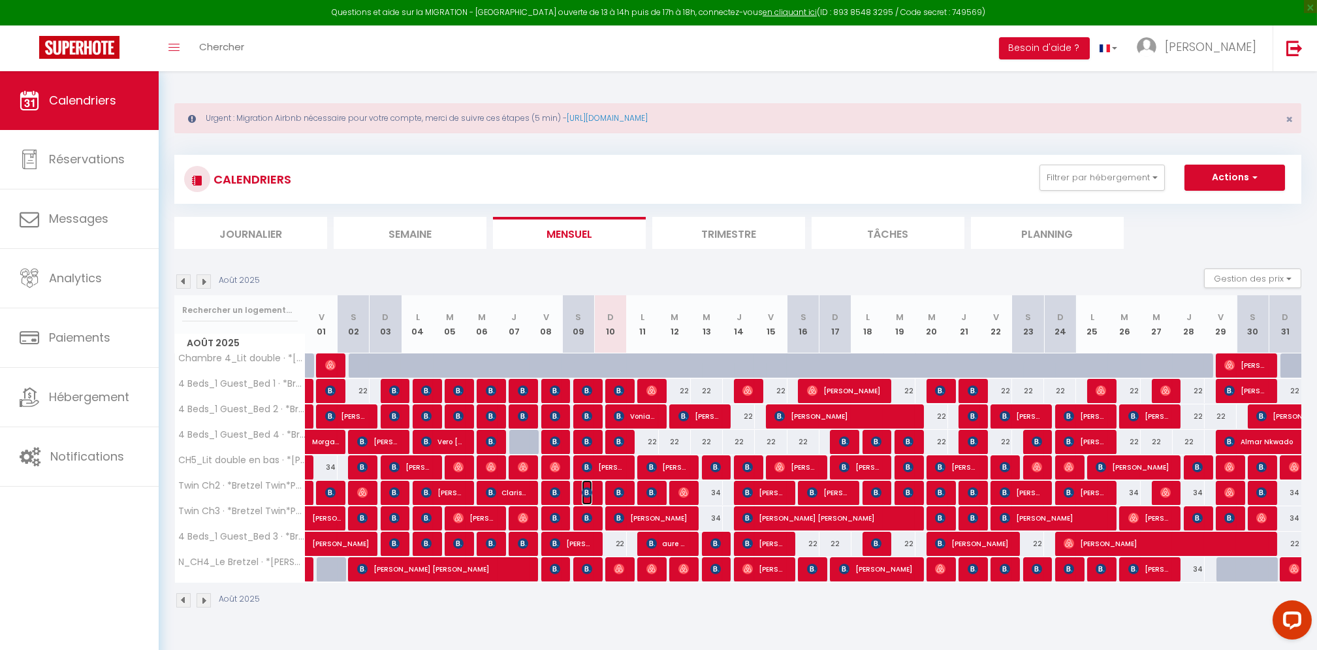
click at [589, 487] on img at bounding box center [587, 492] width 10 height 10
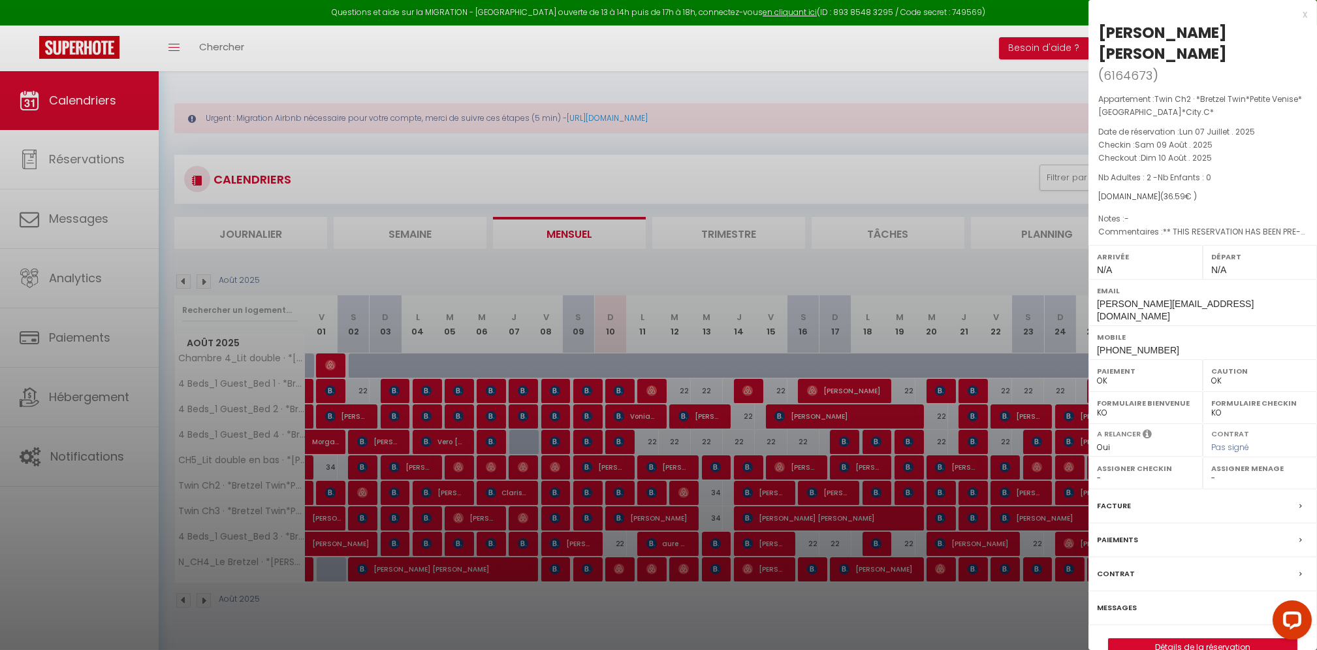
click at [596, 632] on div at bounding box center [658, 325] width 1317 height 650
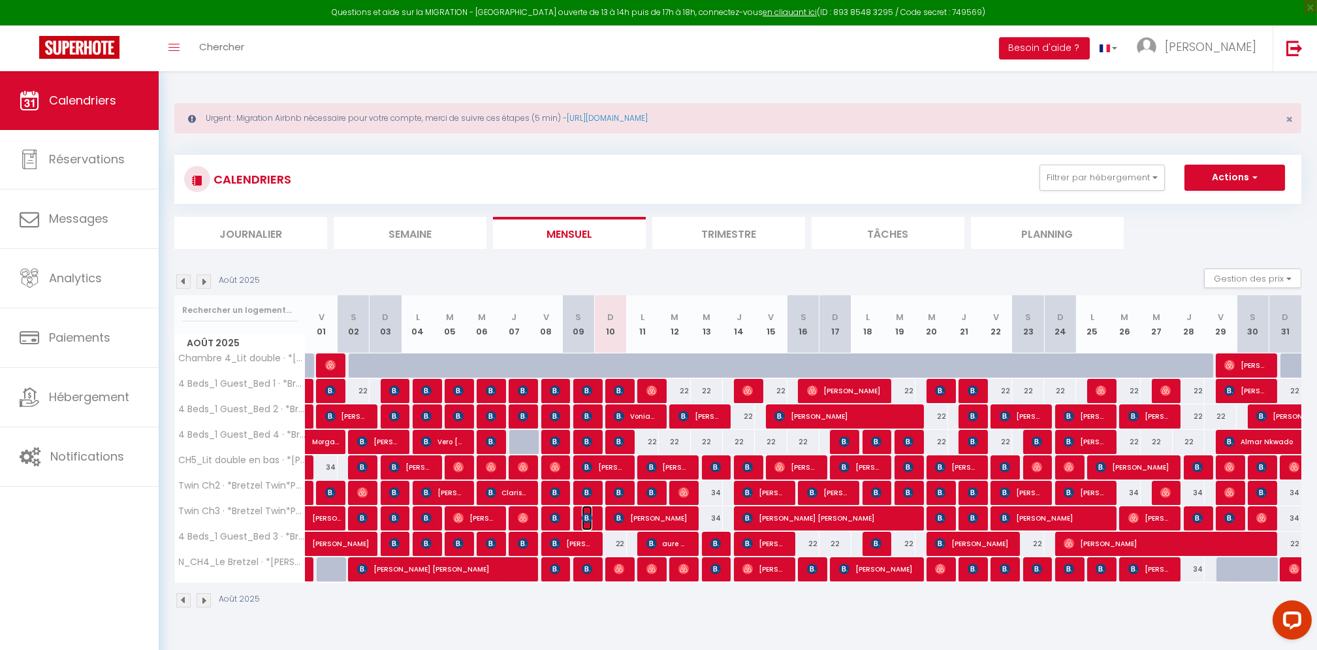
click at [583, 511] on span "[PERSON_NAME]" at bounding box center [587, 517] width 10 height 25
select select "KO"
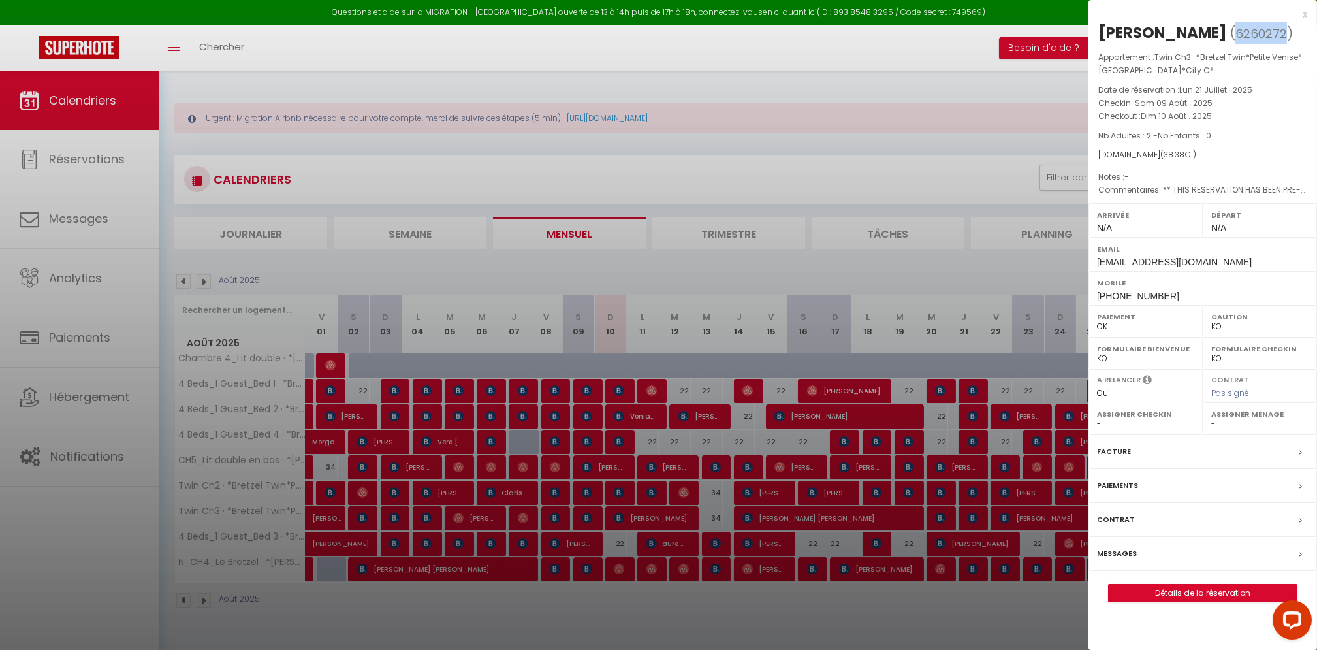
drag, startPoint x: 1284, startPoint y: 33, endPoint x: 1235, endPoint y: 37, distance: 49.1
click at [1235, 37] on span "( 6260272 )" at bounding box center [1261, 33] width 63 height 18
copy span "6260272"
click at [932, 152] on div at bounding box center [658, 325] width 1317 height 650
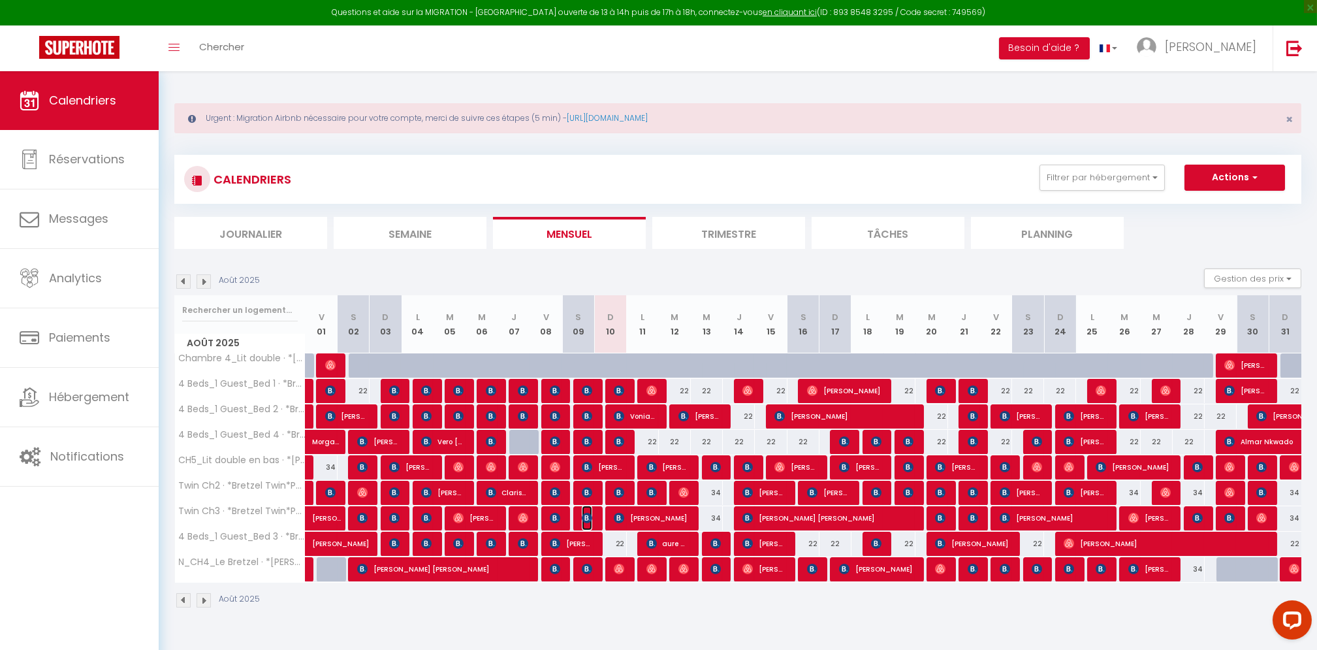
click at [589, 520] on img at bounding box center [587, 517] width 10 height 10
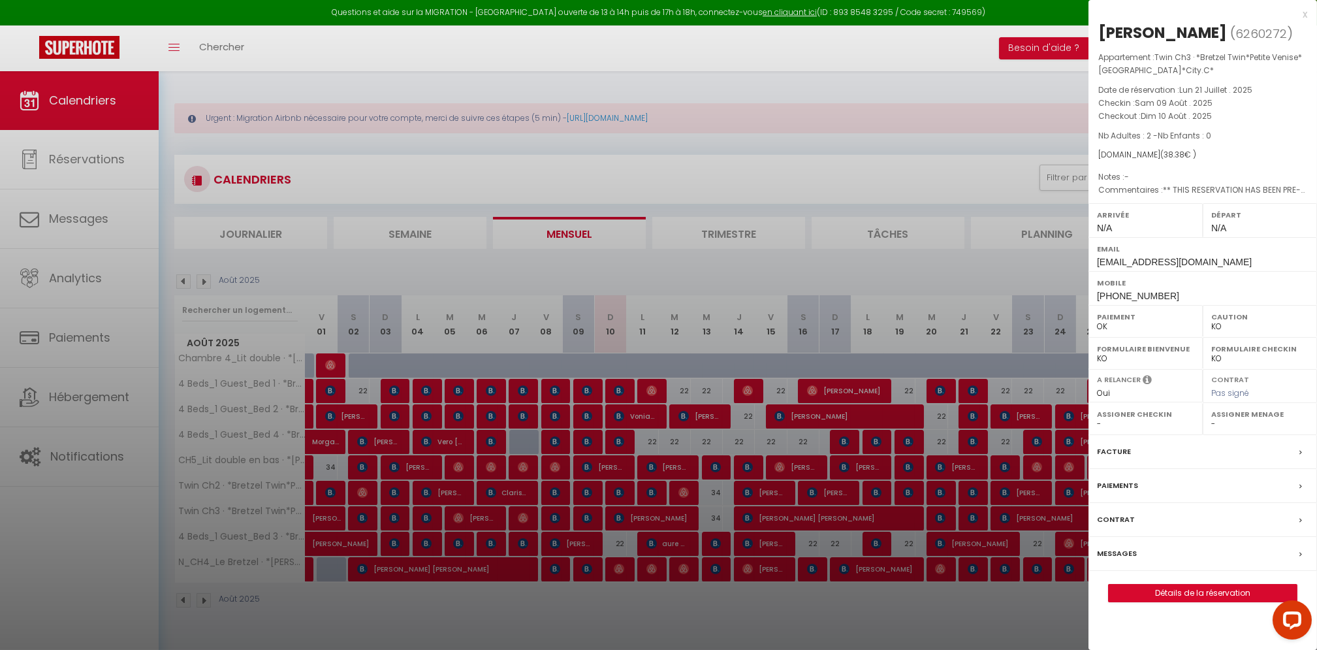
click at [514, 168] on div at bounding box center [658, 325] width 1317 height 650
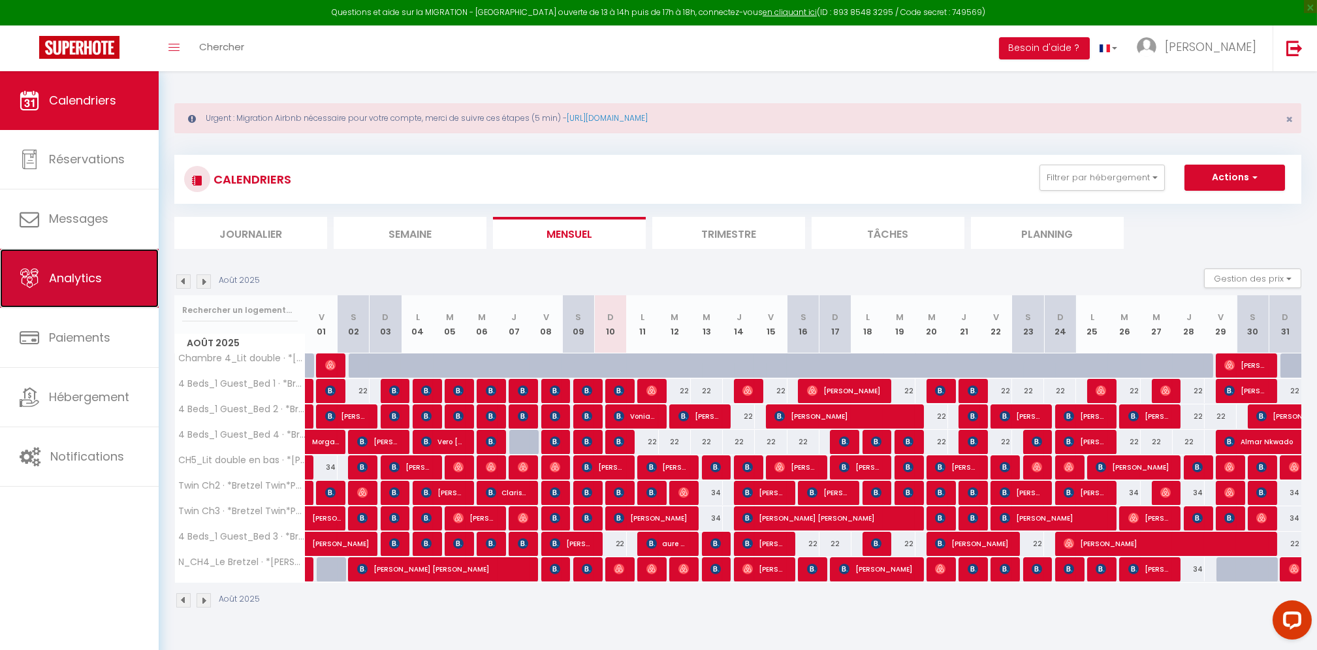
click at [97, 296] on link "Analytics" at bounding box center [79, 278] width 159 height 59
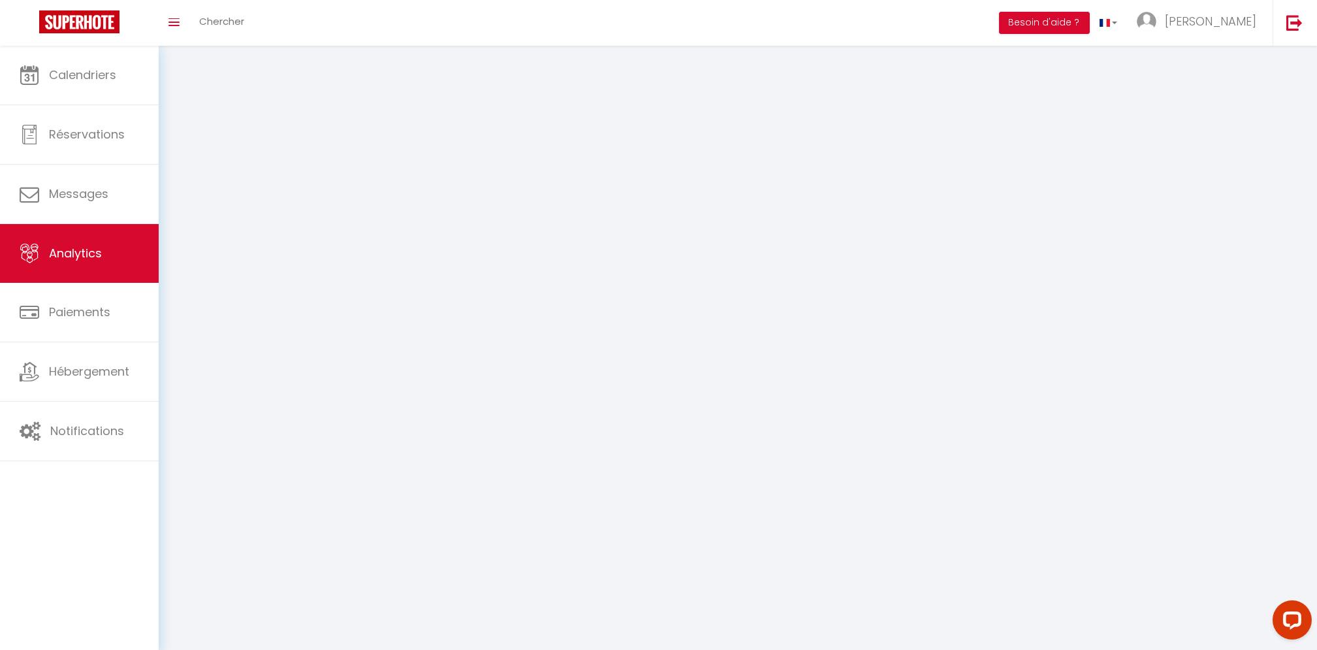
select select "2025"
select select "8"
